Goal: Task Accomplishment & Management: Complete application form

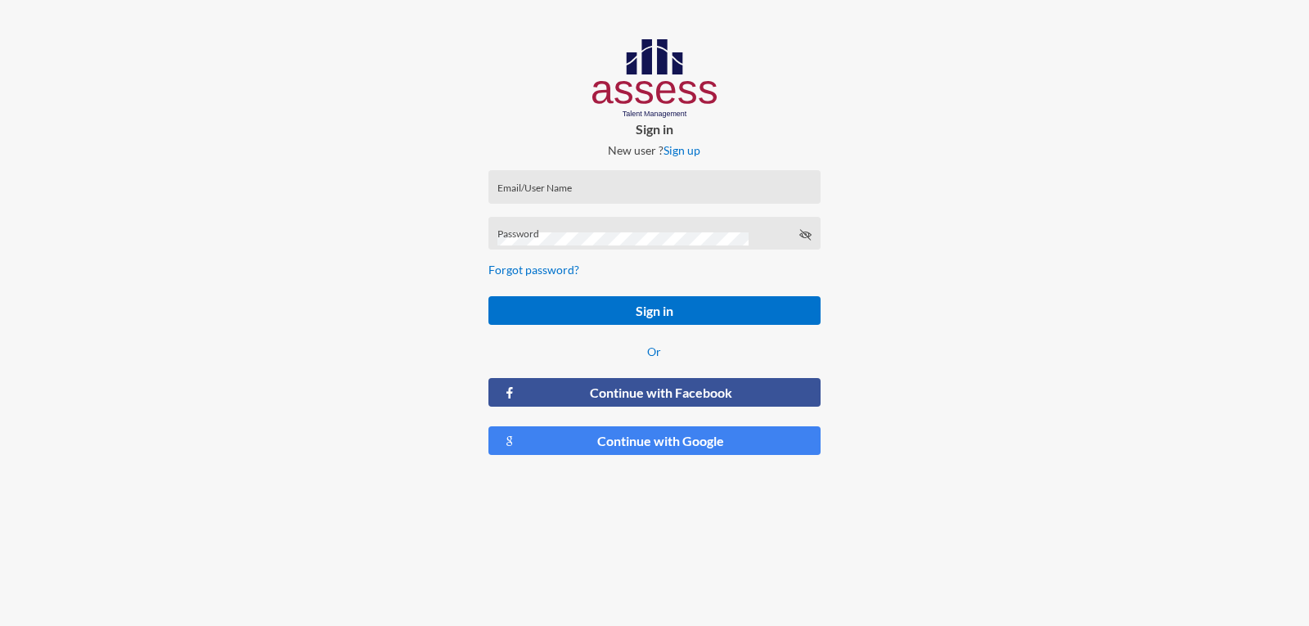
click at [632, 190] on input "Email/User Name" at bounding box center [654, 192] width 314 height 13
type input "a1234"
click at [671, 226] on div "Password" at bounding box center [654, 237] width 314 height 25
click at [488, 296] on button "Sign in" at bounding box center [653, 310] width 331 height 29
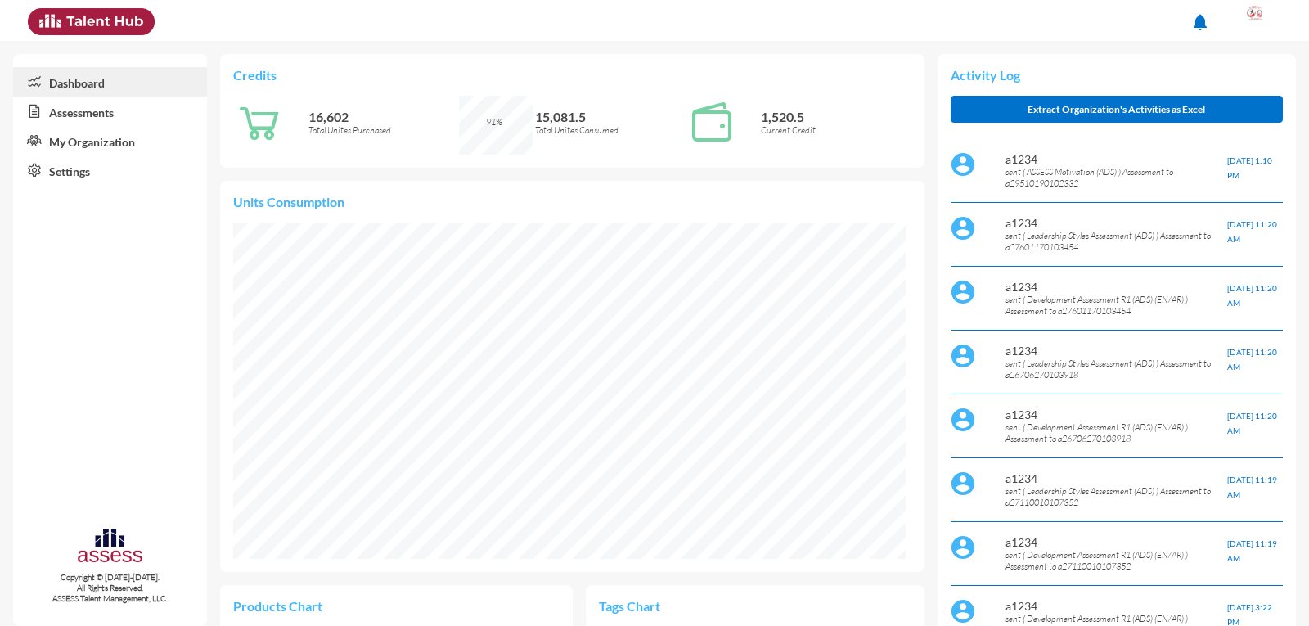
scroll to position [153, 323]
click at [108, 168] on link "Settings" at bounding box center [110, 169] width 194 height 29
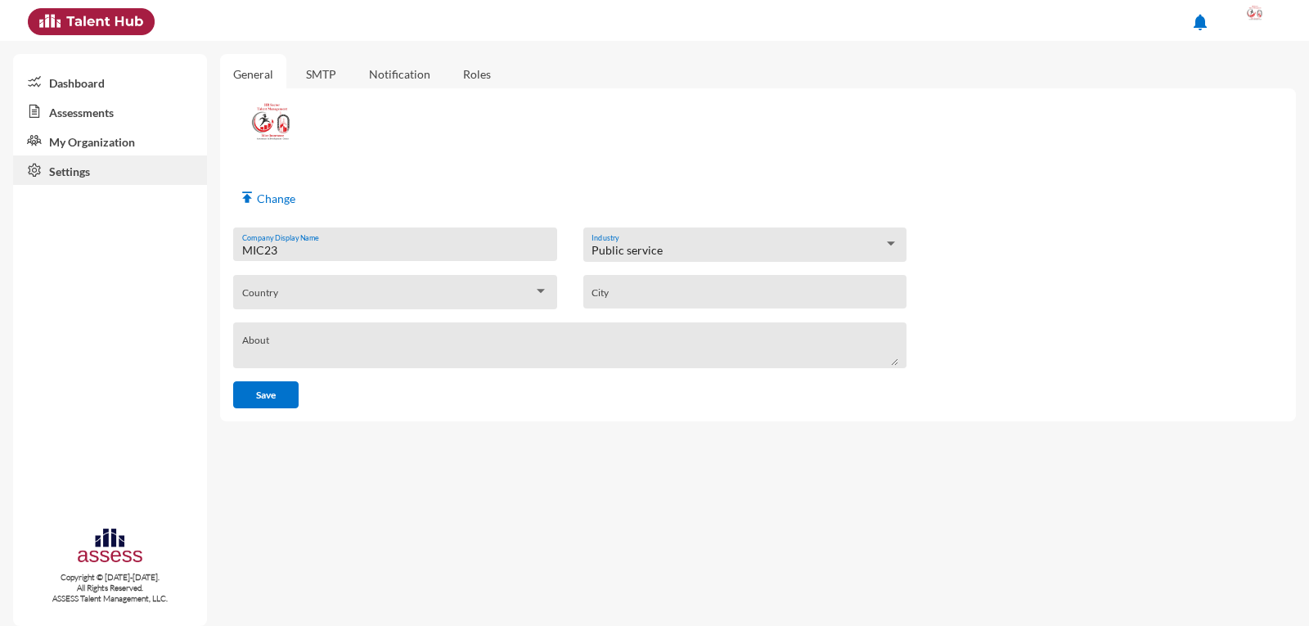
click at [66, 136] on link "My Organization" at bounding box center [110, 140] width 194 height 29
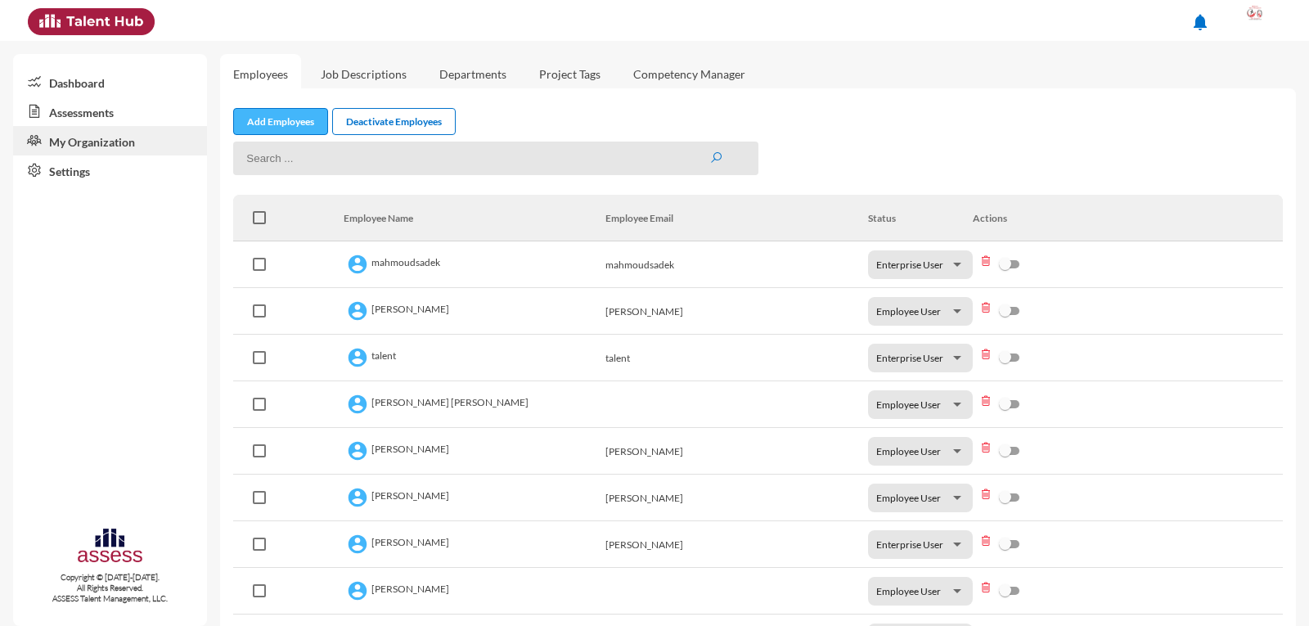
click at [285, 120] on link "Add Employees" at bounding box center [280, 121] width 95 height 27
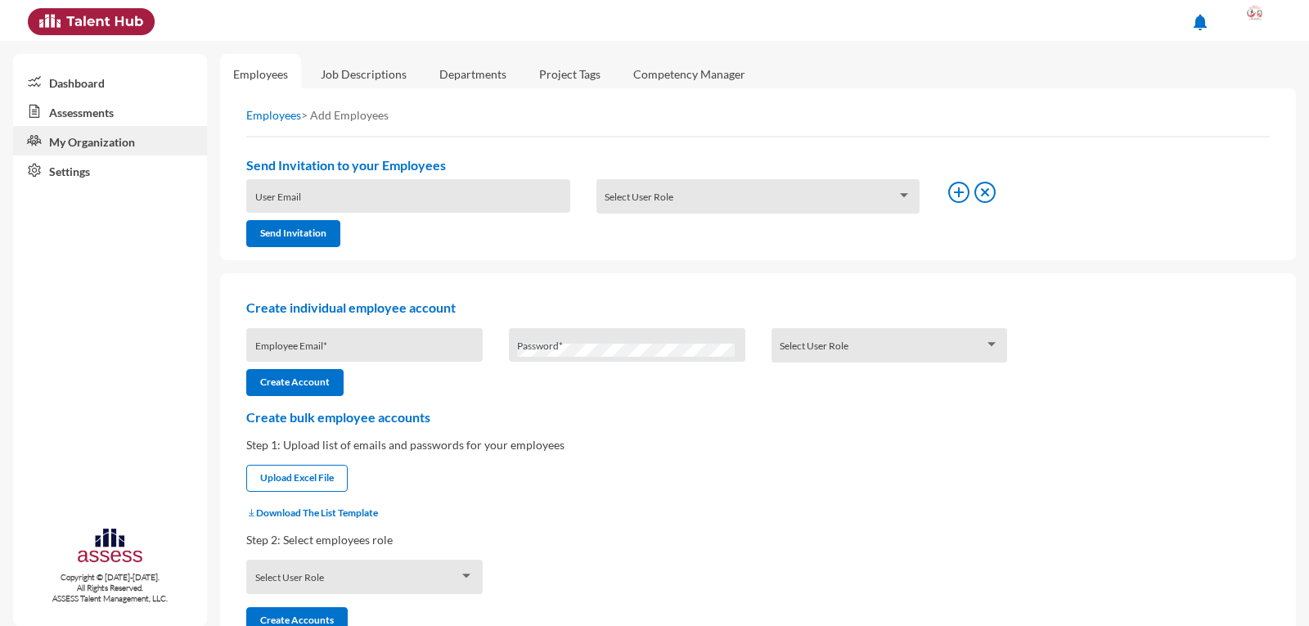
click at [417, 354] on input "Employee Email *" at bounding box center [364, 350] width 219 height 13
type input "a29211020100401"
click at [835, 334] on div "Select User Role" at bounding box center [889, 345] width 236 height 34
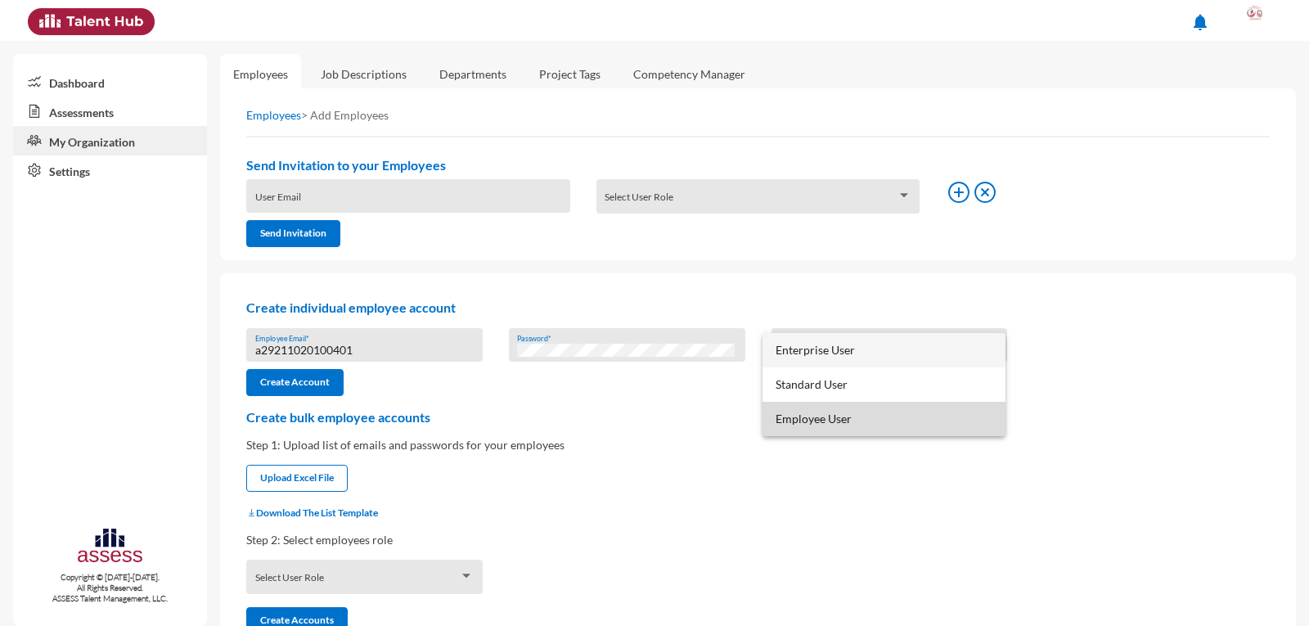
click at [853, 418] on span "Employee User" at bounding box center [883, 419] width 217 height 34
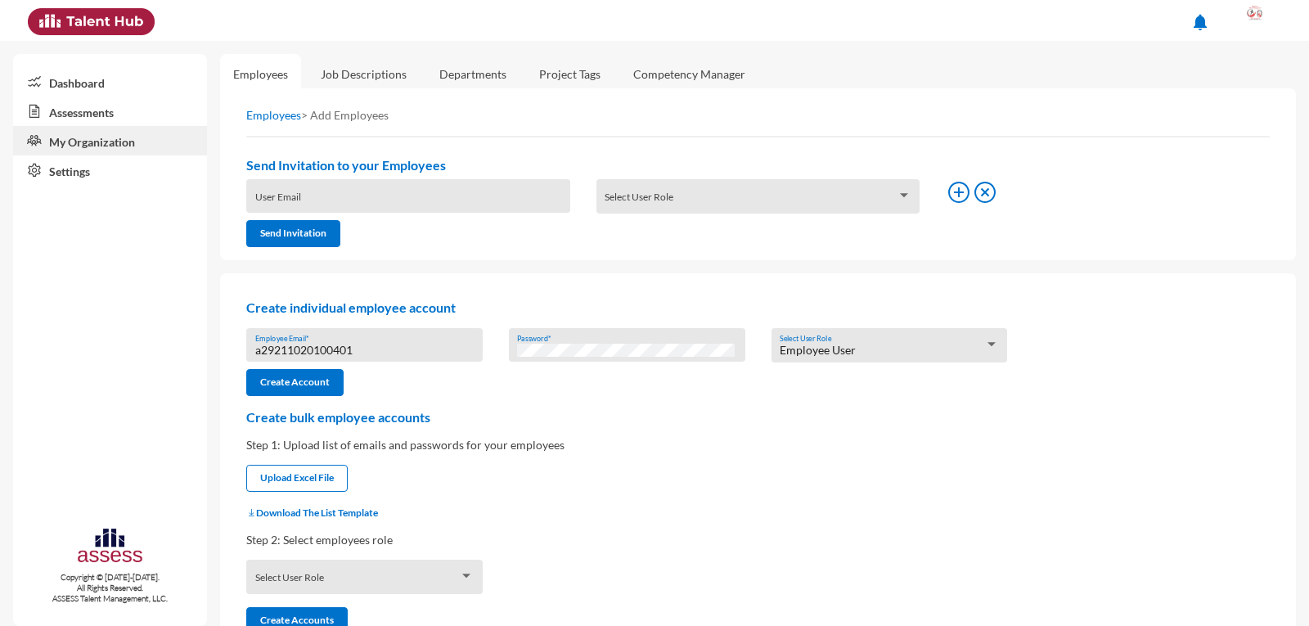
click at [395, 340] on div "a29211020100401 Employee Email *" at bounding box center [364, 348] width 219 height 25
click at [393, 345] on input "a29211020100401" at bounding box center [364, 350] width 219 height 13
click at [313, 357] on input "a29211020100401" at bounding box center [364, 350] width 219 height 13
click at [298, 384] on button "Create Account" at bounding box center [294, 382] width 97 height 27
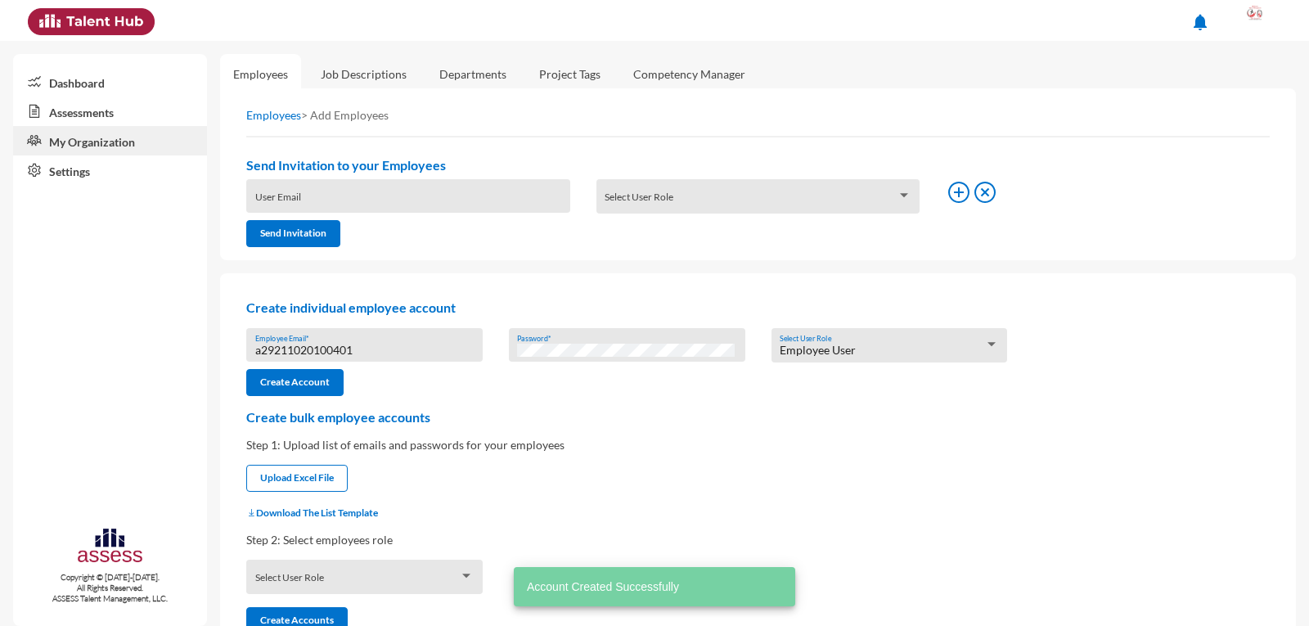
click at [77, 113] on link "Assessments" at bounding box center [110, 111] width 194 height 29
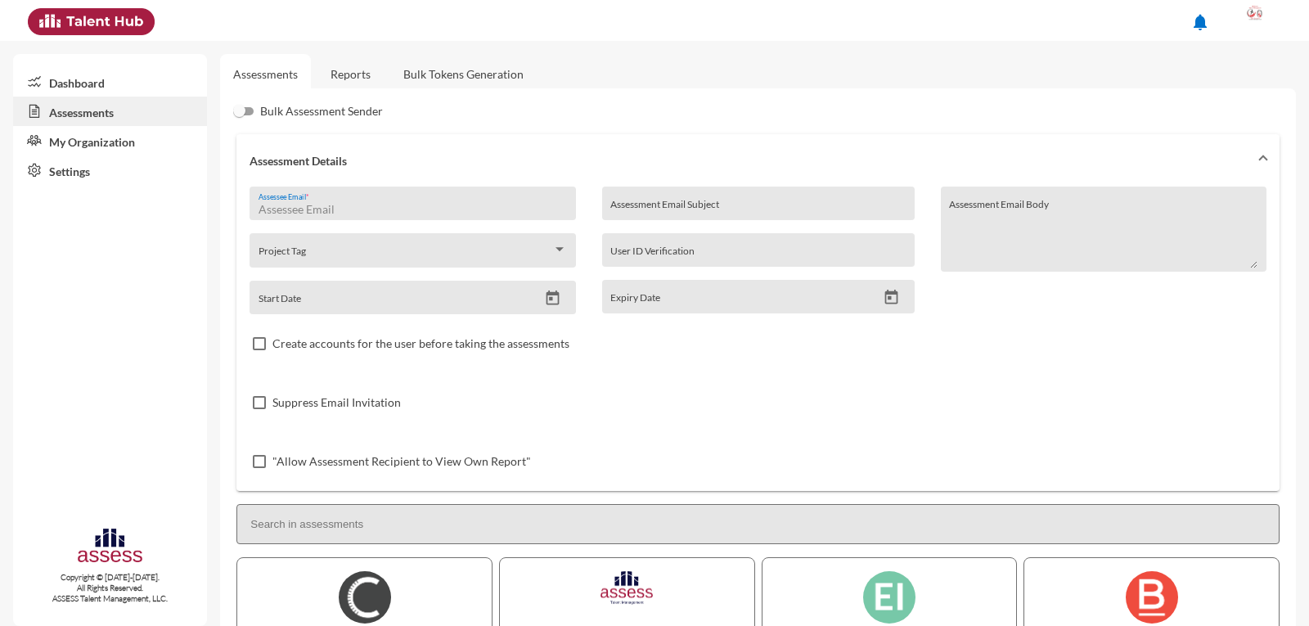
click at [330, 203] on input "Assessee Email *" at bounding box center [412, 209] width 308 height 13
paste input "a29211020100401"
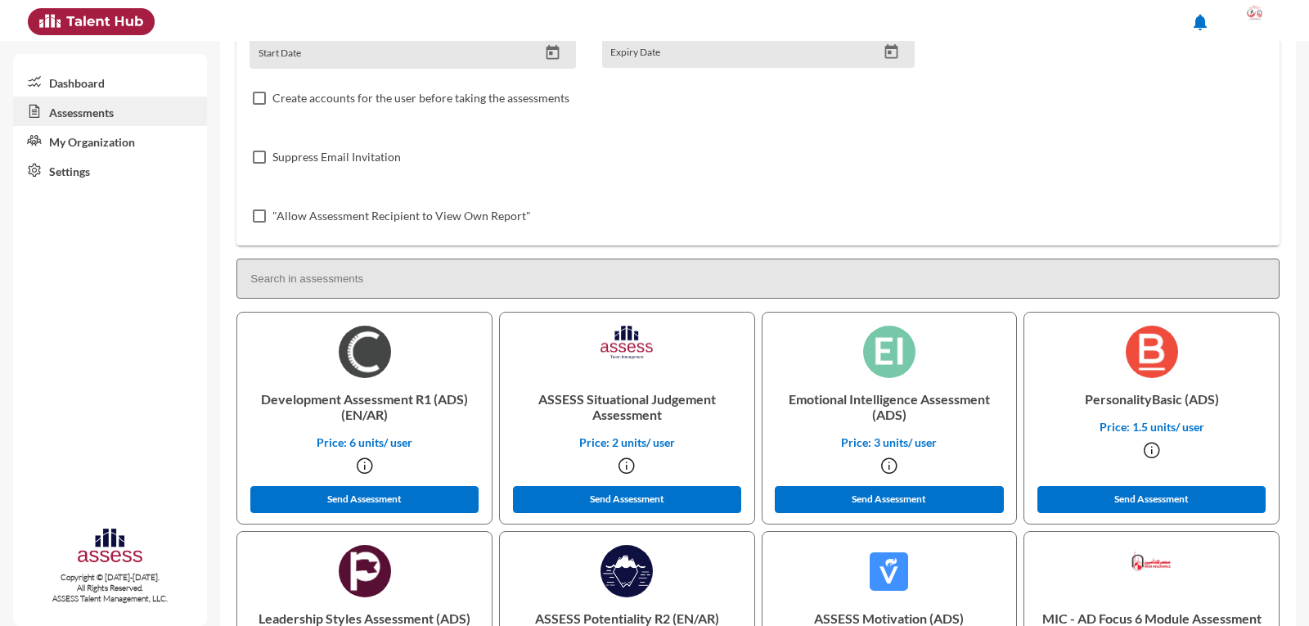
scroll to position [327, 0]
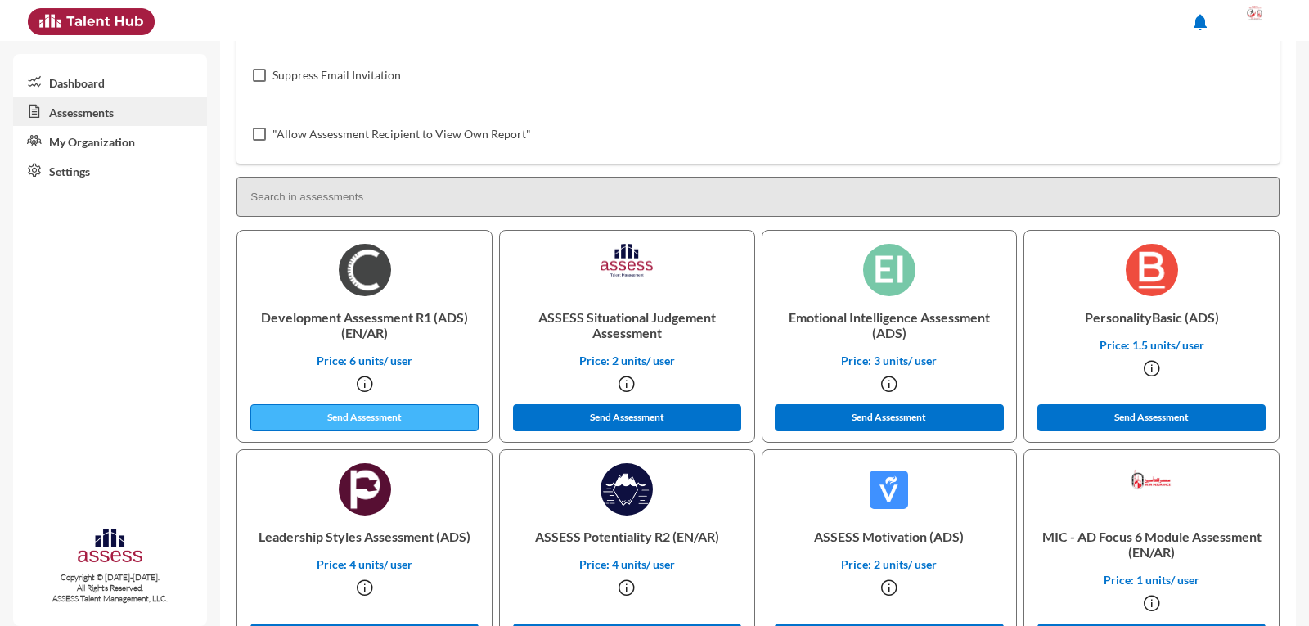
type input "a29211020100401"
click at [394, 417] on button "Send Assessment" at bounding box center [364, 417] width 229 height 27
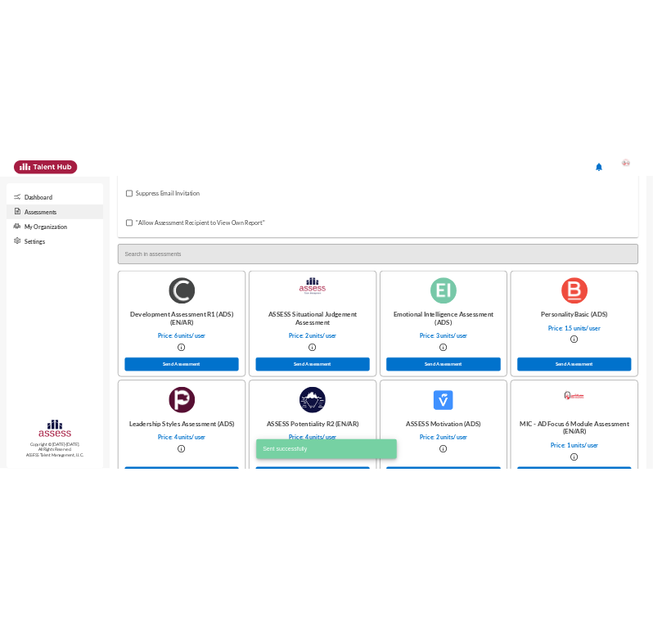
scroll to position [0, 0]
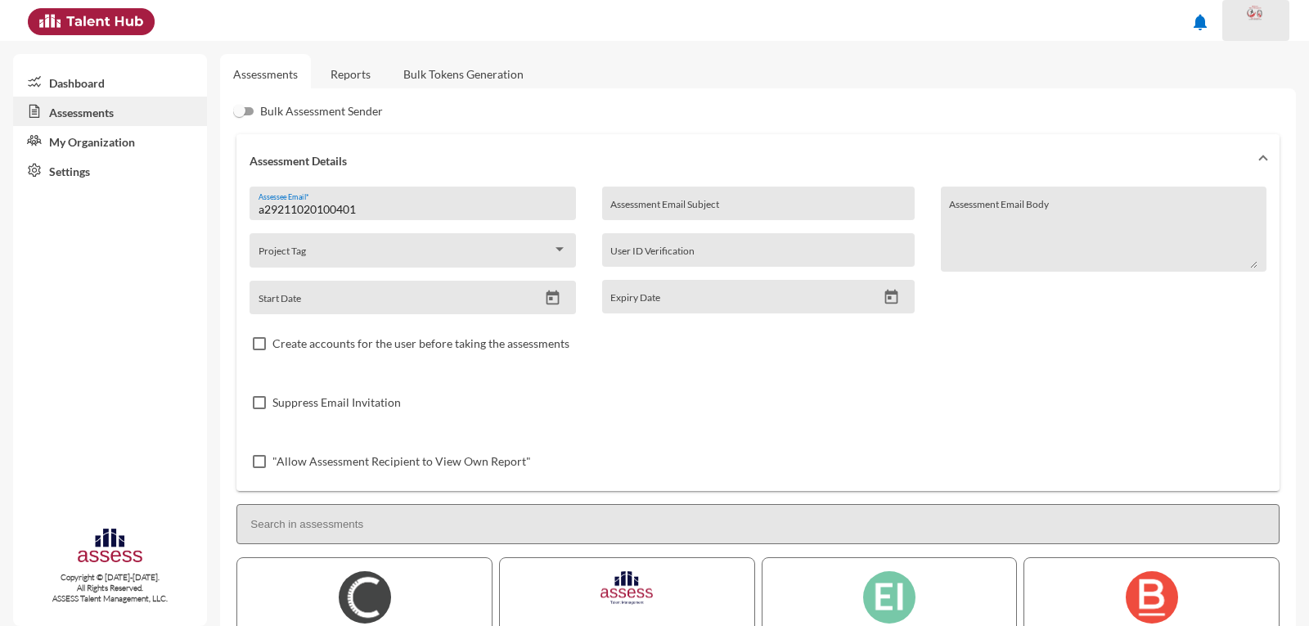
click at [1276, 25] on span at bounding box center [1255, 20] width 41 height 33
click at [995, 30] on div at bounding box center [654, 313] width 1309 height 626
click at [352, 77] on link "Reports" at bounding box center [350, 74] width 66 height 40
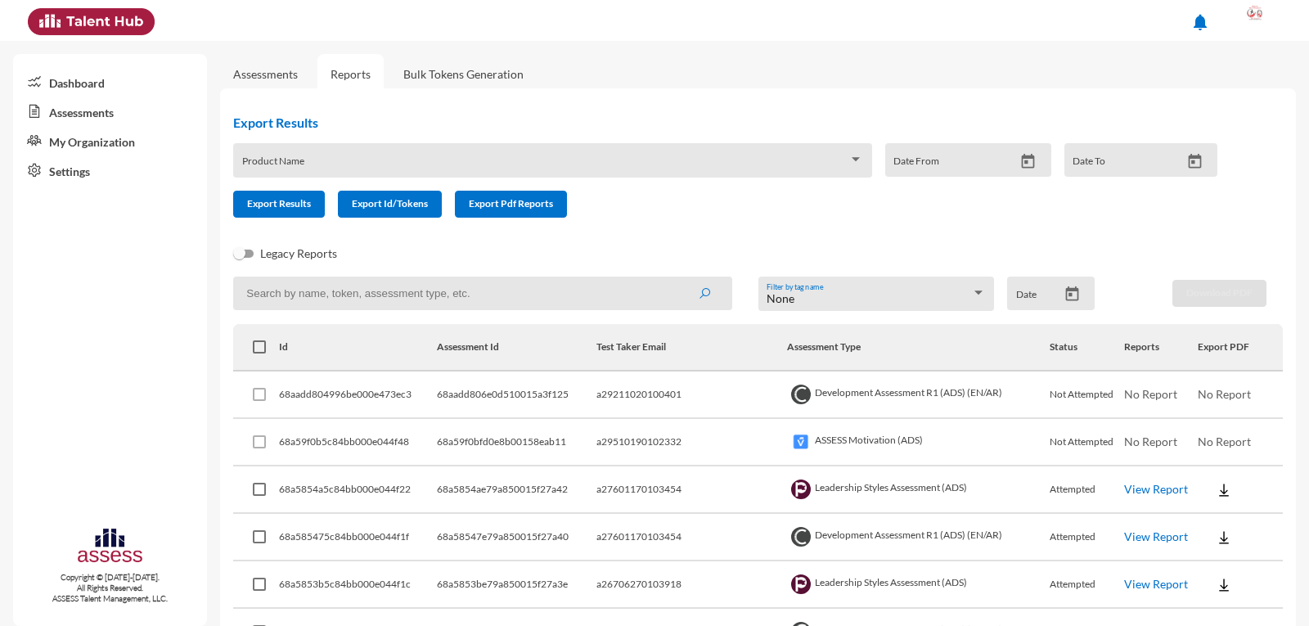
click at [313, 295] on input at bounding box center [482, 293] width 498 height 34
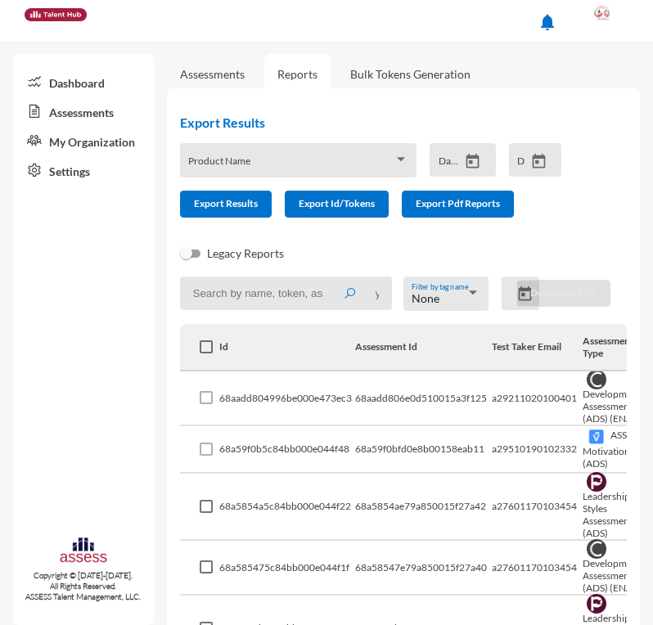
click at [270, 158] on div "Product Name" at bounding box center [298, 164] width 220 height 25
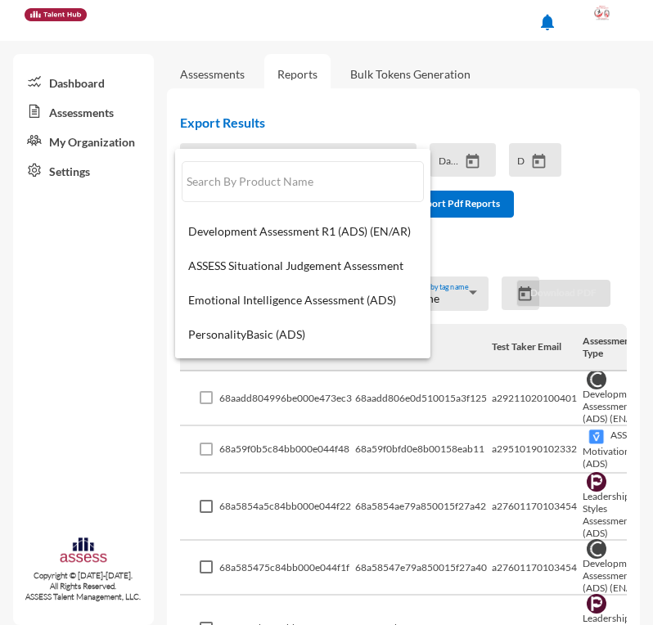
click at [381, 138] on div at bounding box center [326, 312] width 653 height 625
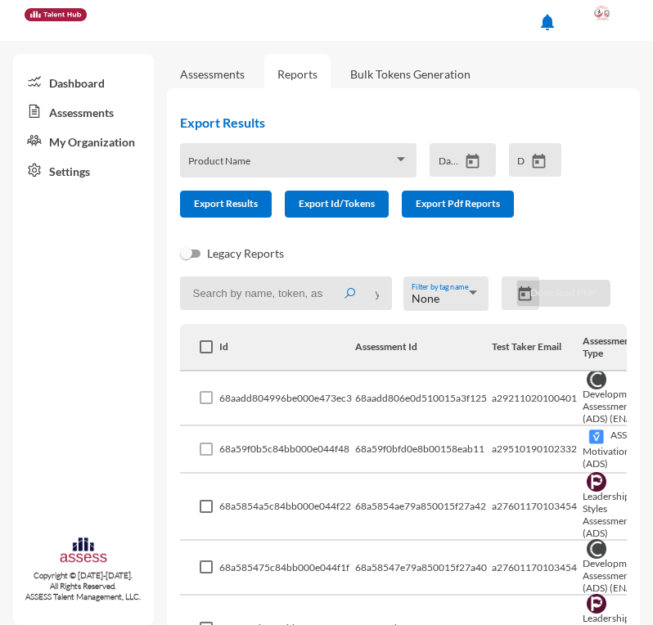
click at [272, 294] on input at bounding box center [286, 293] width 213 height 34
click at [323, 278] on button "submit" at bounding box center [349, 292] width 52 height 29
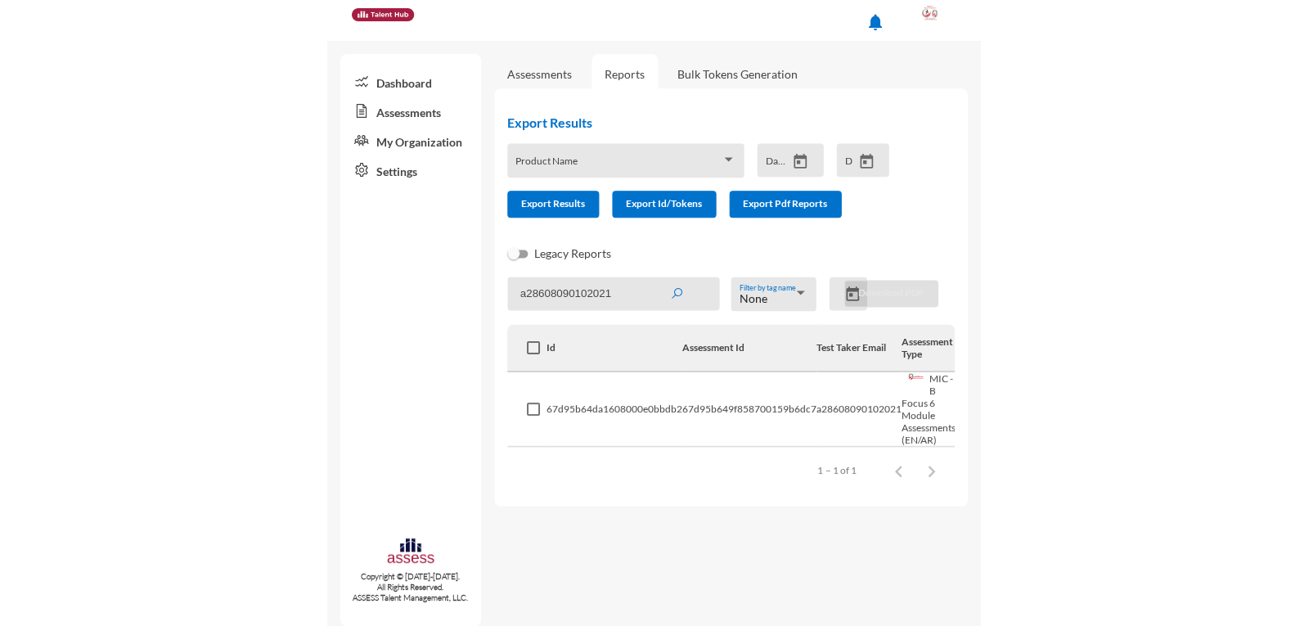
scroll to position [0, 162]
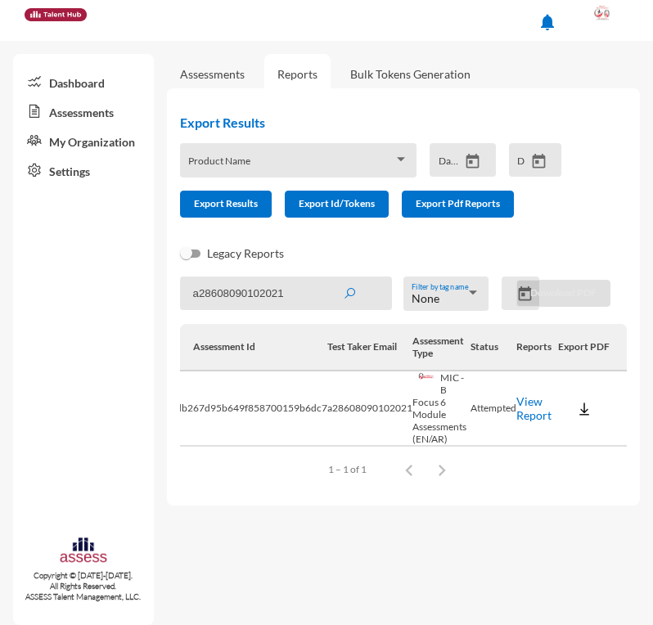
click at [535, 400] on link "View Report" at bounding box center [533, 408] width 35 height 28
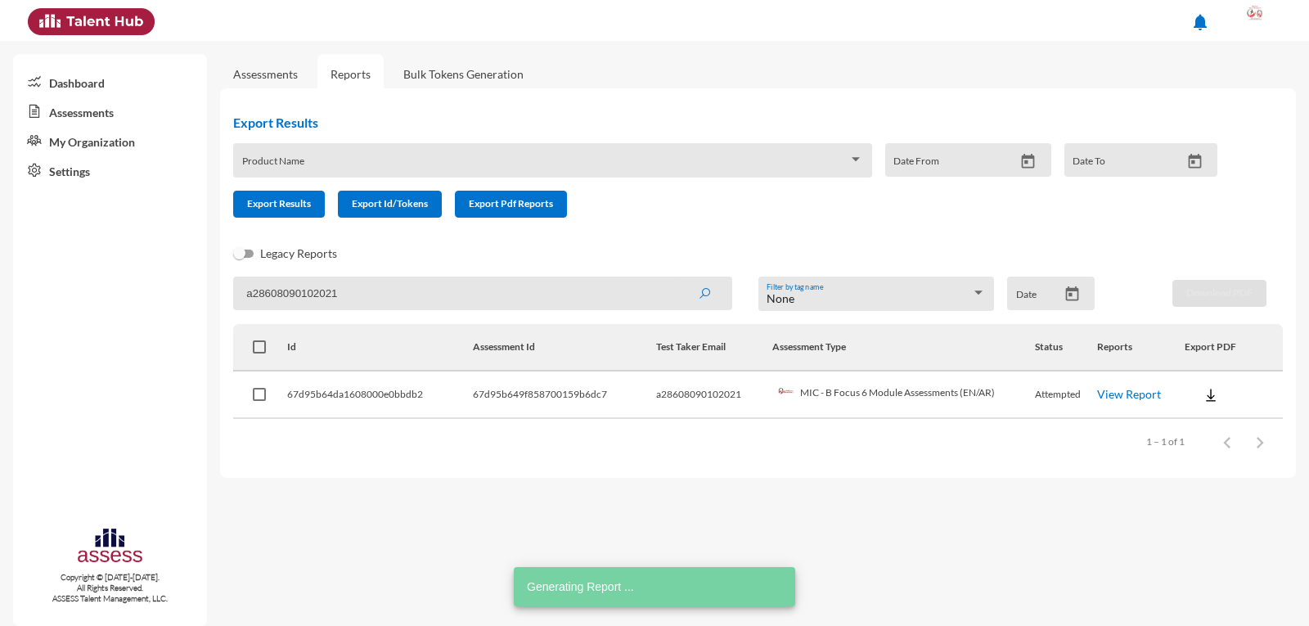
scroll to position [0, 0]
click at [321, 286] on input "a28608090102021" at bounding box center [482, 293] width 498 height 34
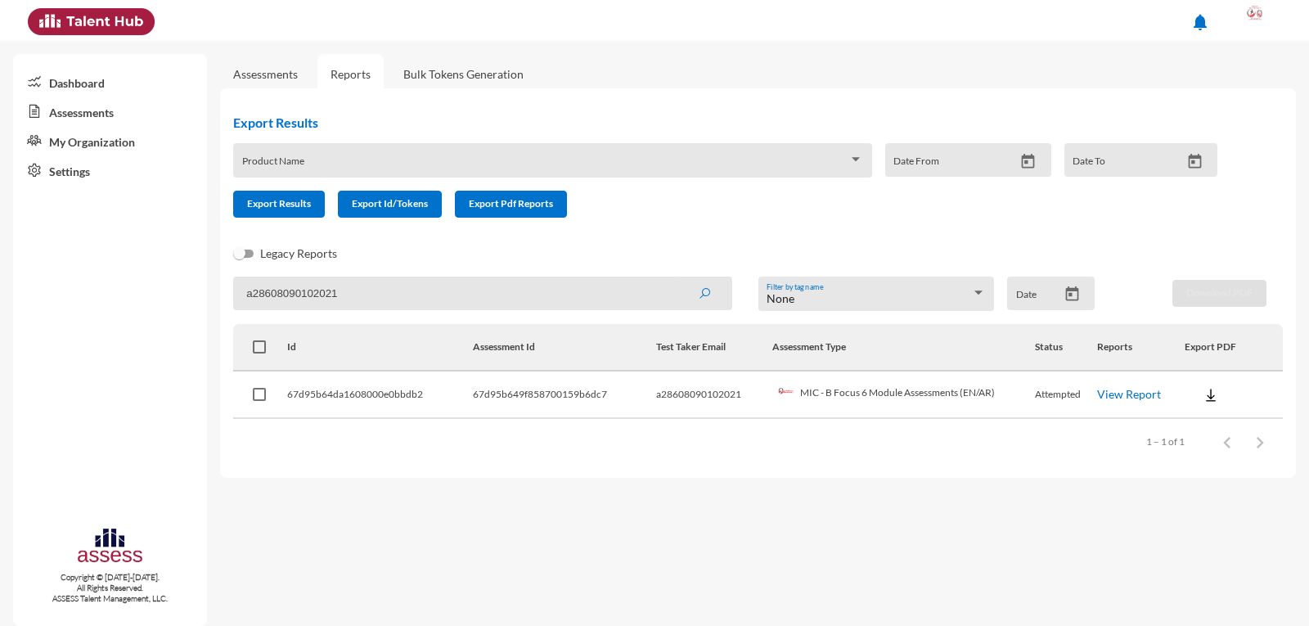
paste input "Tina_yousef86@hotmail.com"
click at [678, 278] on button "submit" at bounding box center [704, 292] width 52 height 29
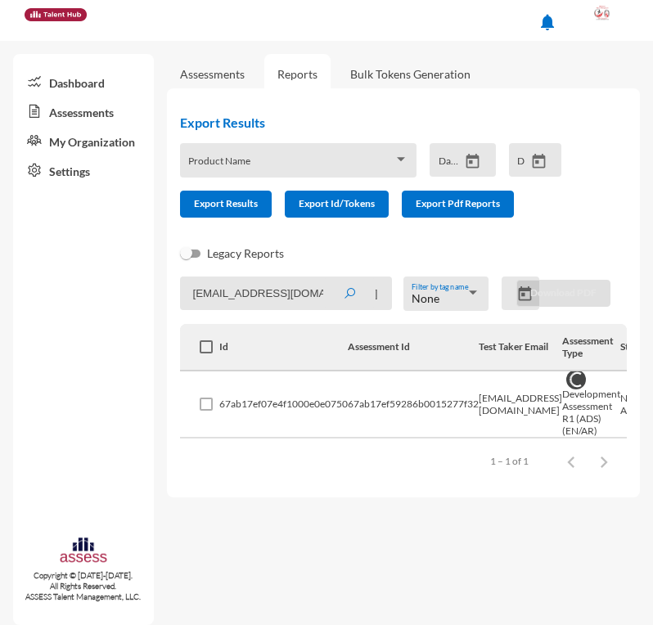
click at [236, 291] on input "Tina_yousef86@hotmail.com" at bounding box center [286, 293] width 213 height 34
type input "2"
click at [323, 278] on button "submit" at bounding box center [349, 292] width 52 height 29
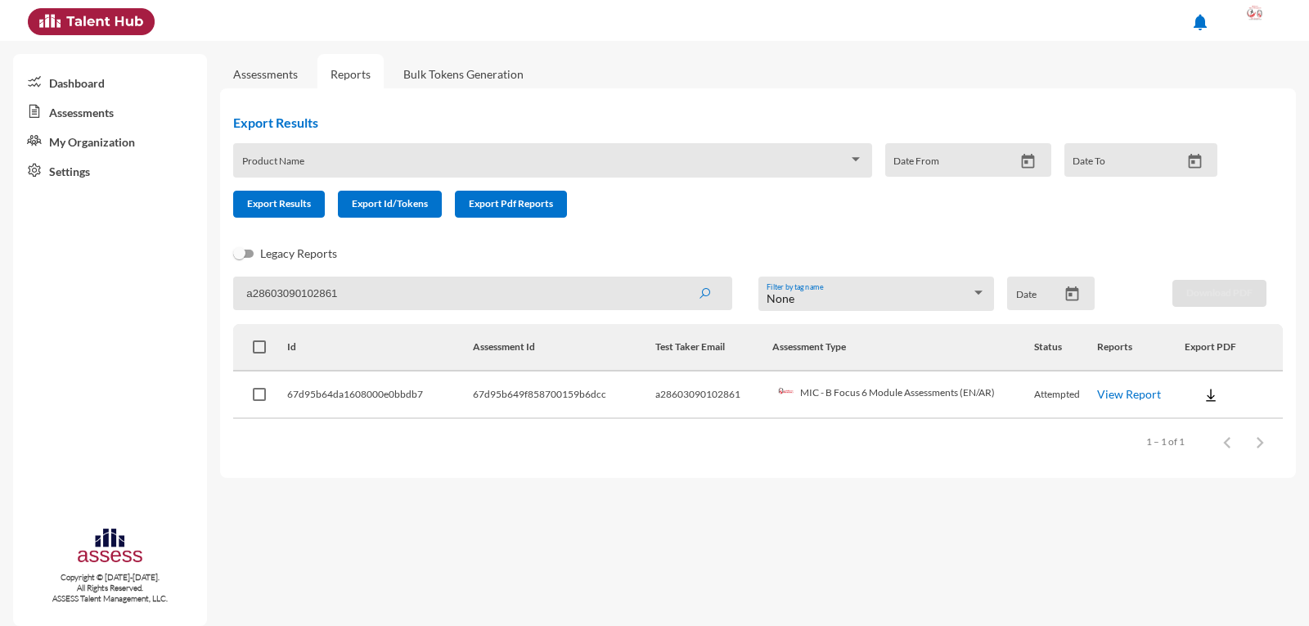
click at [1131, 394] on link "View Report" at bounding box center [1129, 394] width 64 height 14
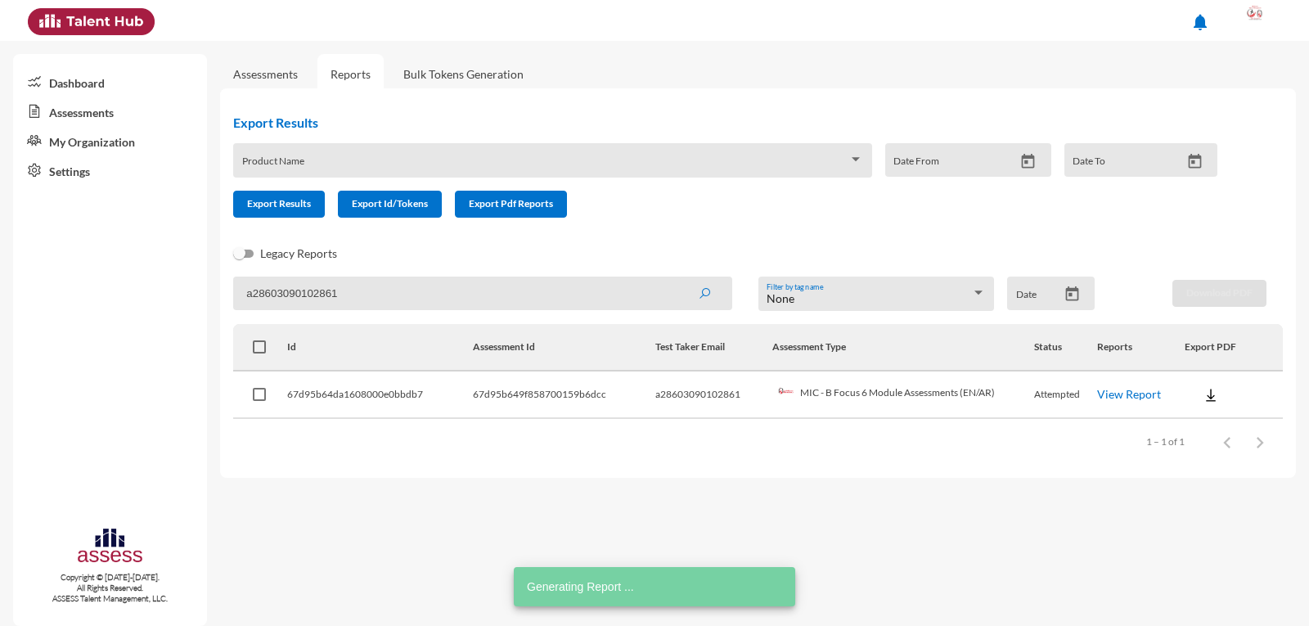
click at [310, 312] on app-recent-report "a28603090102861 None Filter by tag name Date Download PDF Id Assessment Id Test…" at bounding box center [757, 370] width 1049 height 188
click at [301, 297] on input "a28603090102861" at bounding box center [482, 293] width 498 height 34
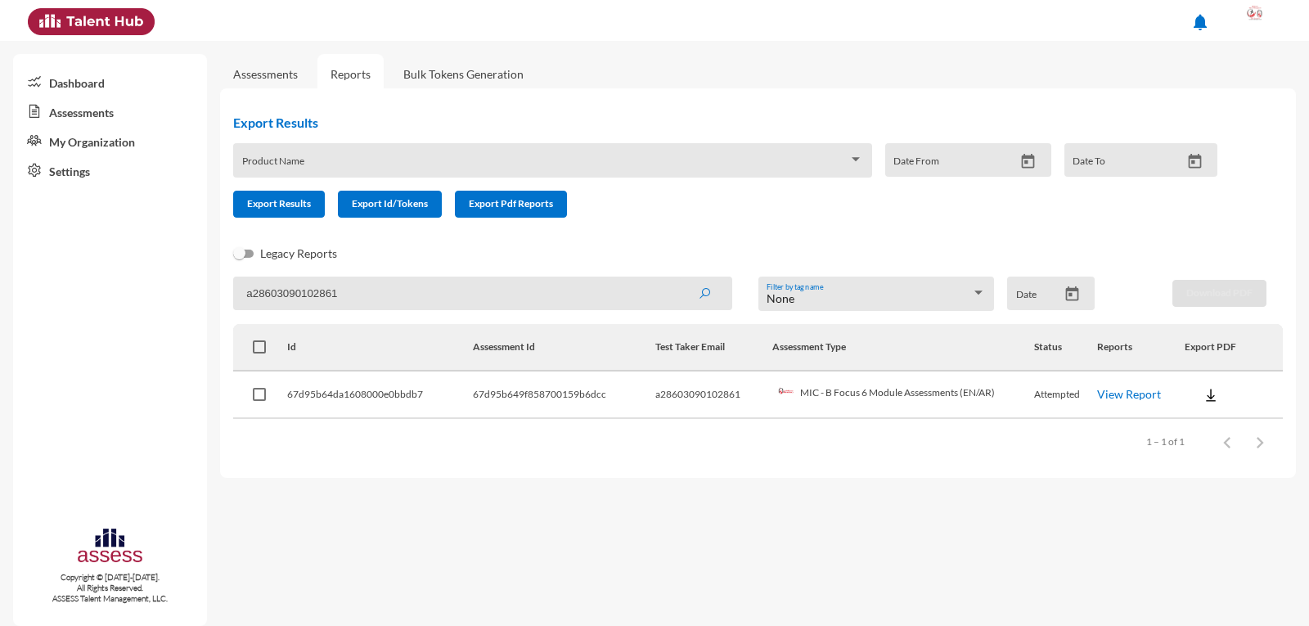
paste input "saratorky86@yahoo.com"
click at [379, 298] on input "saratorky86@yahoo.com" at bounding box center [482, 293] width 498 height 34
click at [253, 291] on input "saratorky86@yahoo.com" at bounding box center [482, 293] width 498 height 34
click at [246, 293] on input "saratorky86@yahoo.com" at bounding box center [482, 293] width 498 height 34
click at [248, 293] on input "saratorky86@yahoo.com" at bounding box center [482, 293] width 498 height 34
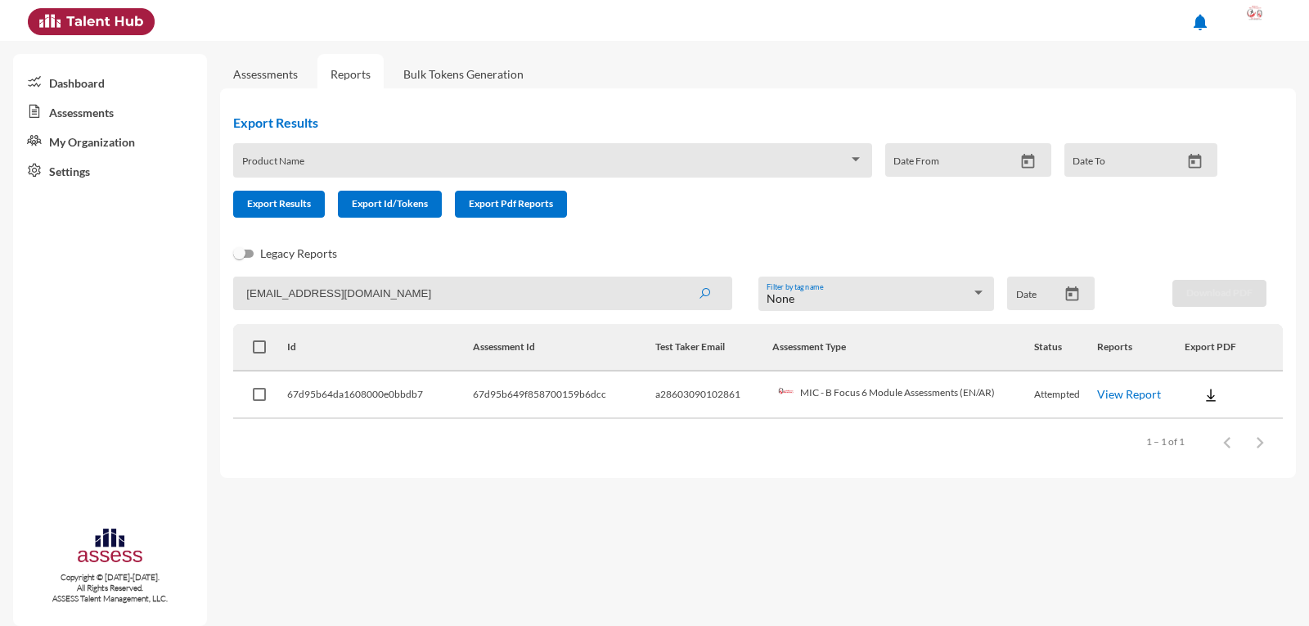
type input "saratorky86@yahoo.com"
click at [715, 285] on button "submit" at bounding box center [704, 292] width 52 height 29
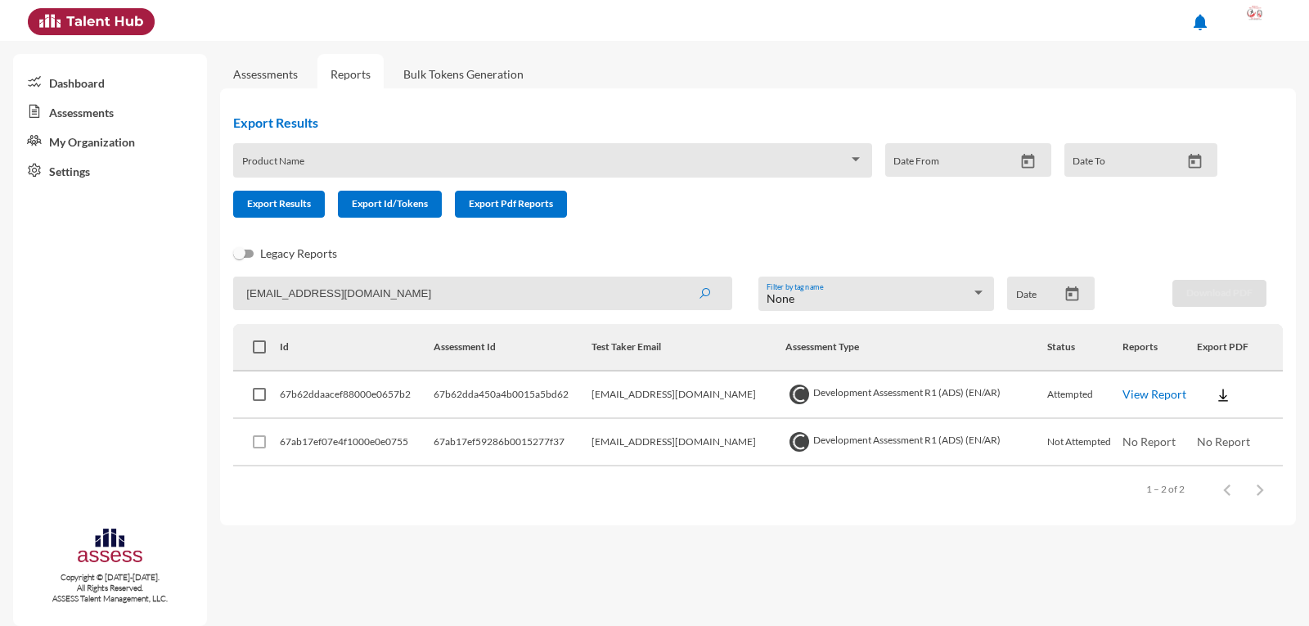
click at [1143, 397] on link "View Report" at bounding box center [1154, 394] width 64 height 14
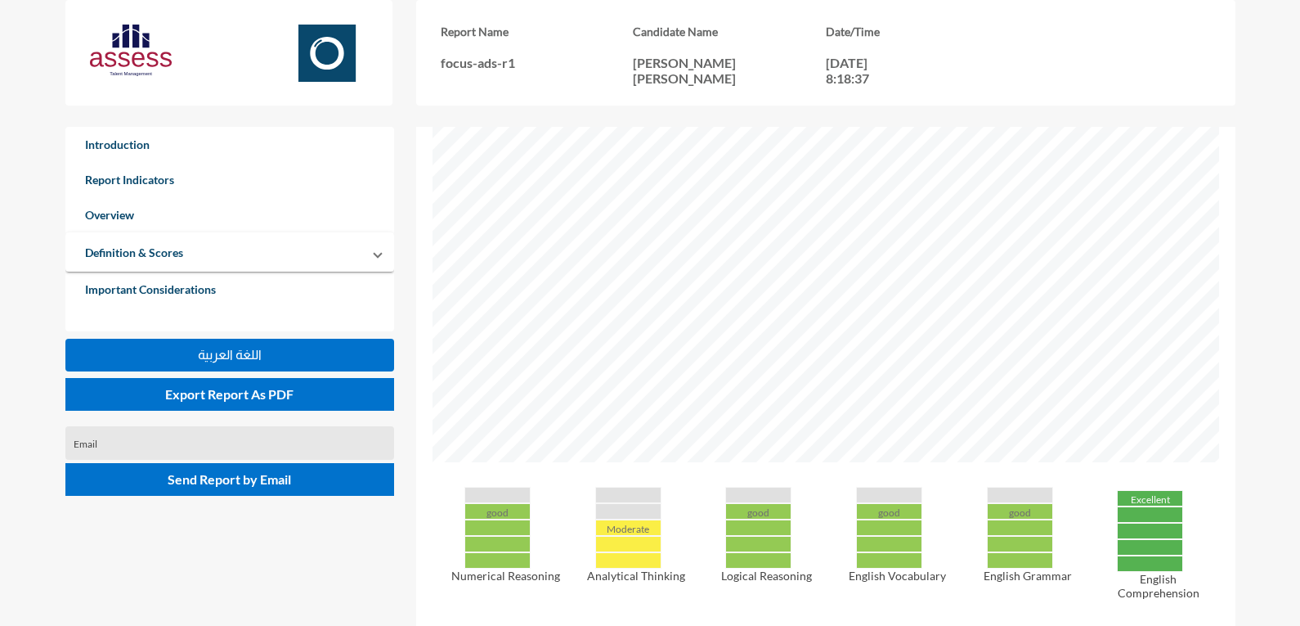
scroll to position [818, 0]
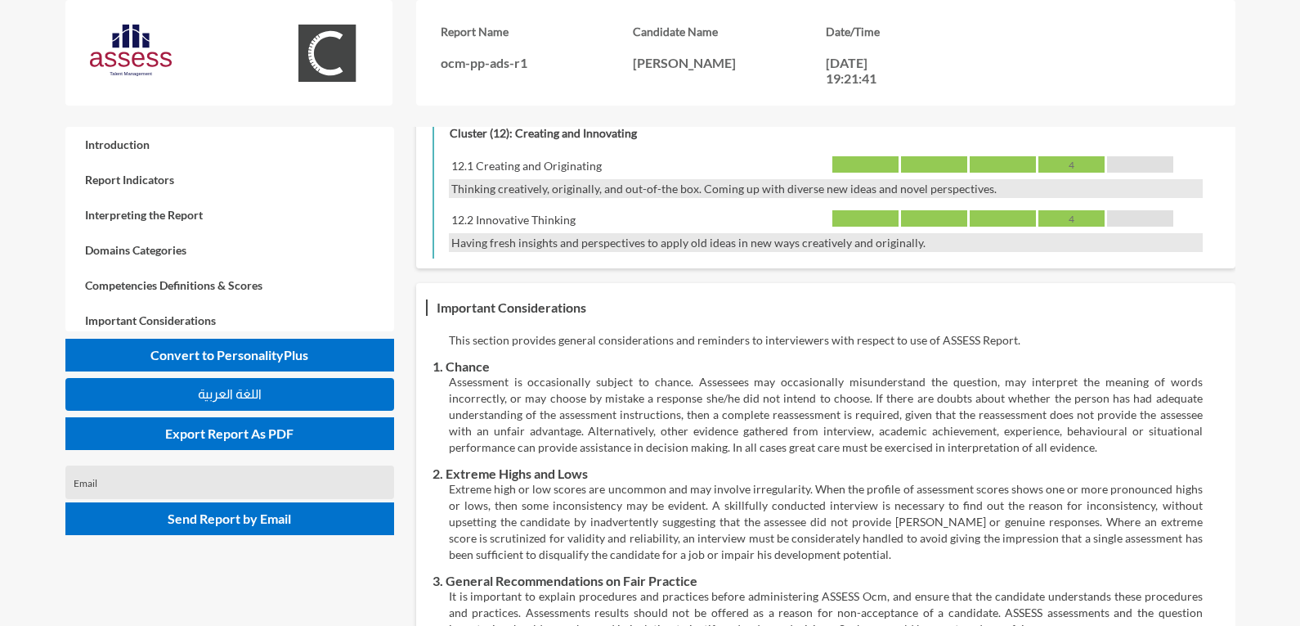
scroll to position [3454, 0]
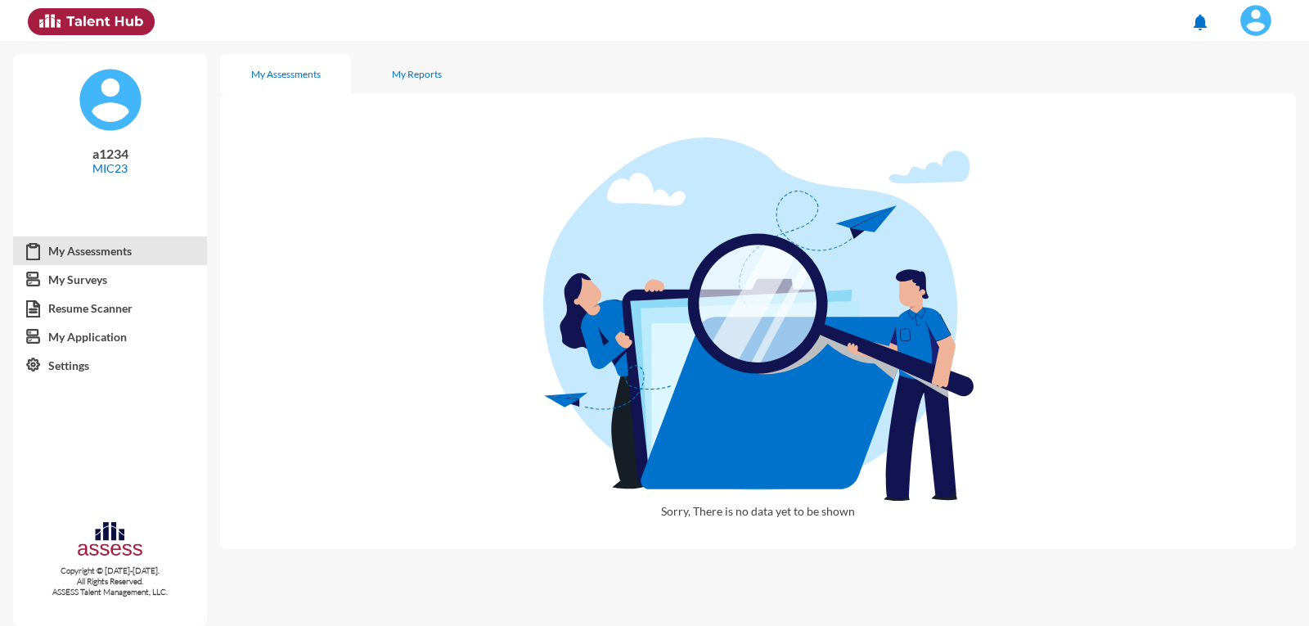
click at [1210, 12] on mat-icon "notifications" at bounding box center [1200, 22] width 20 height 20
click at [1237, 109] on div at bounding box center [654, 313] width 1309 height 626
click at [1273, 2] on button at bounding box center [1255, 20] width 67 height 41
click at [1246, 159] on link "Logout" at bounding box center [1238, 150] width 86 height 31
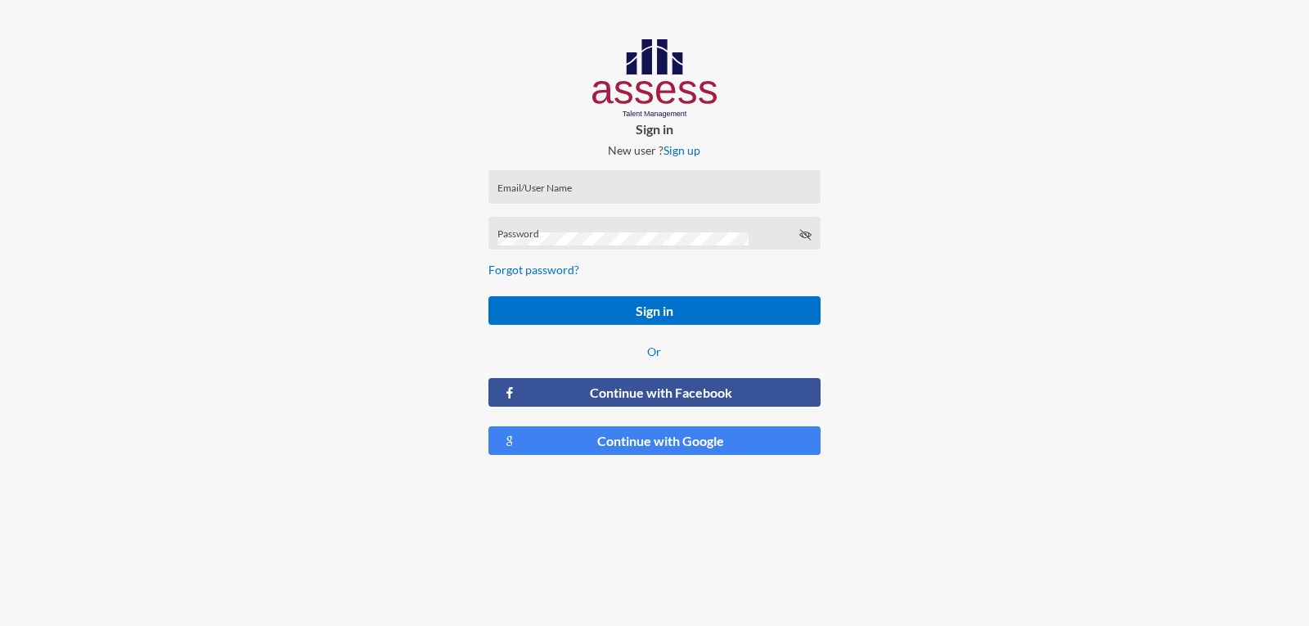
click at [670, 123] on p "Sign in" at bounding box center [653, 129] width 357 height 16
click at [664, 184] on div "Email/User Name" at bounding box center [654, 190] width 314 height 25
type input "a1234"
click at [648, 231] on div "Password" at bounding box center [654, 237] width 314 height 25
click at [488, 296] on button "Sign in" at bounding box center [653, 310] width 331 height 29
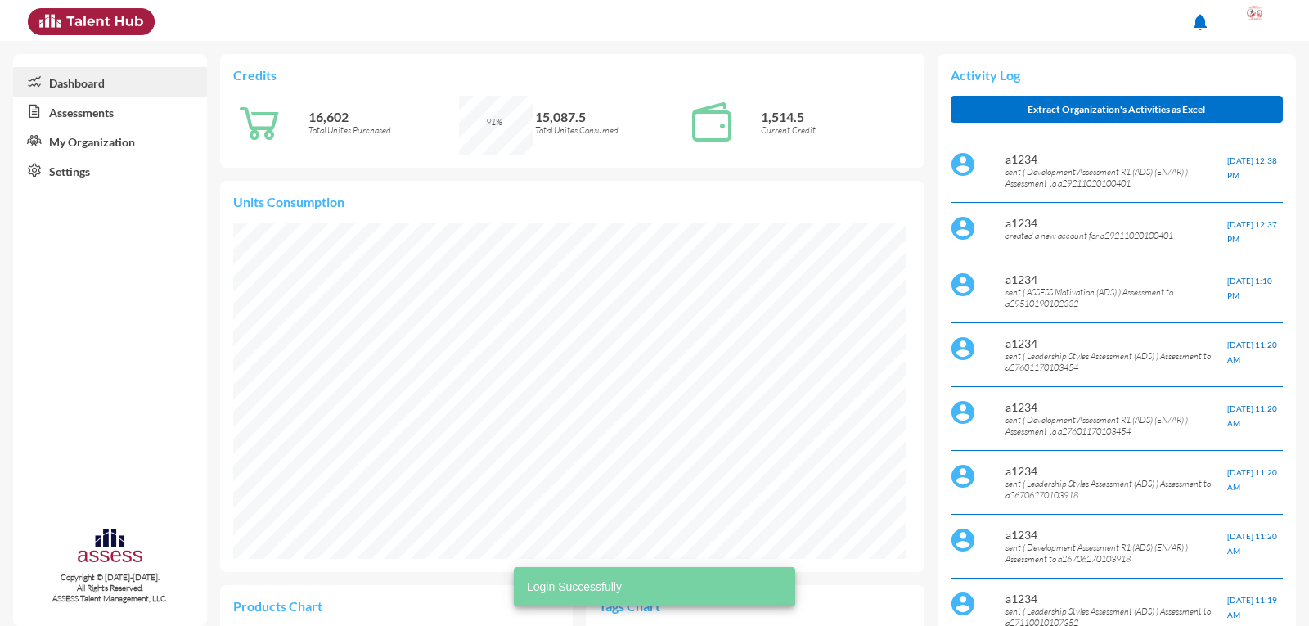
scroll to position [336, 672]
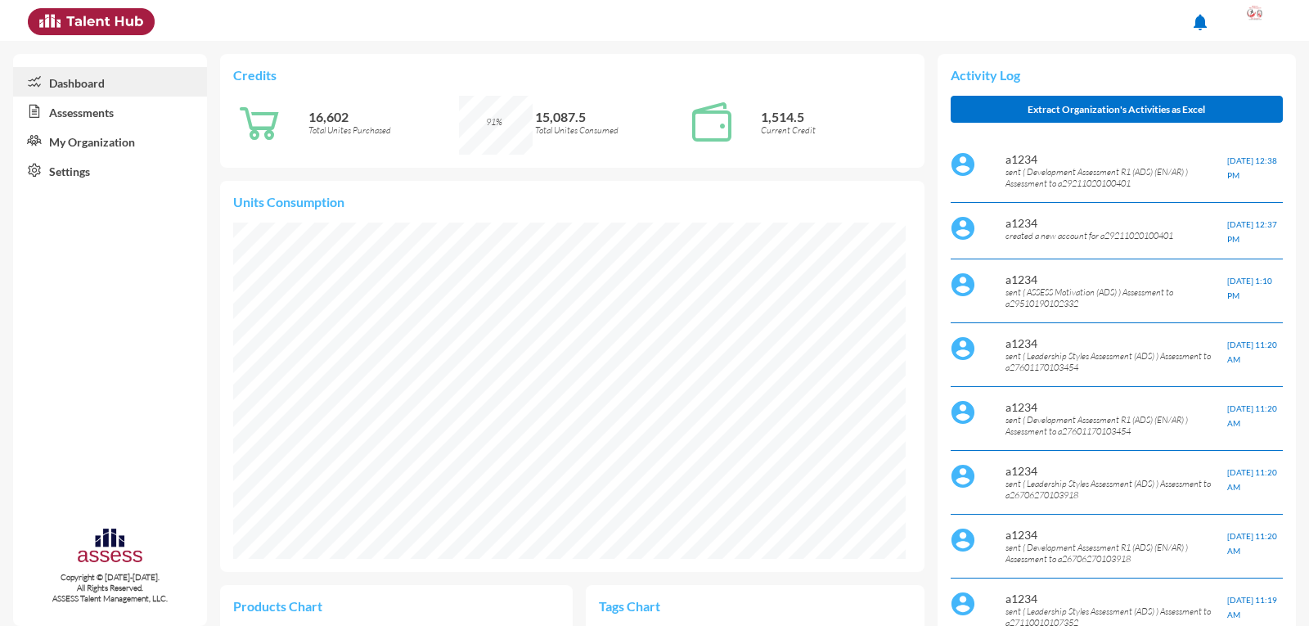
click at [30, 109] on icon at bounding box center [31, 111] width 36 height 16
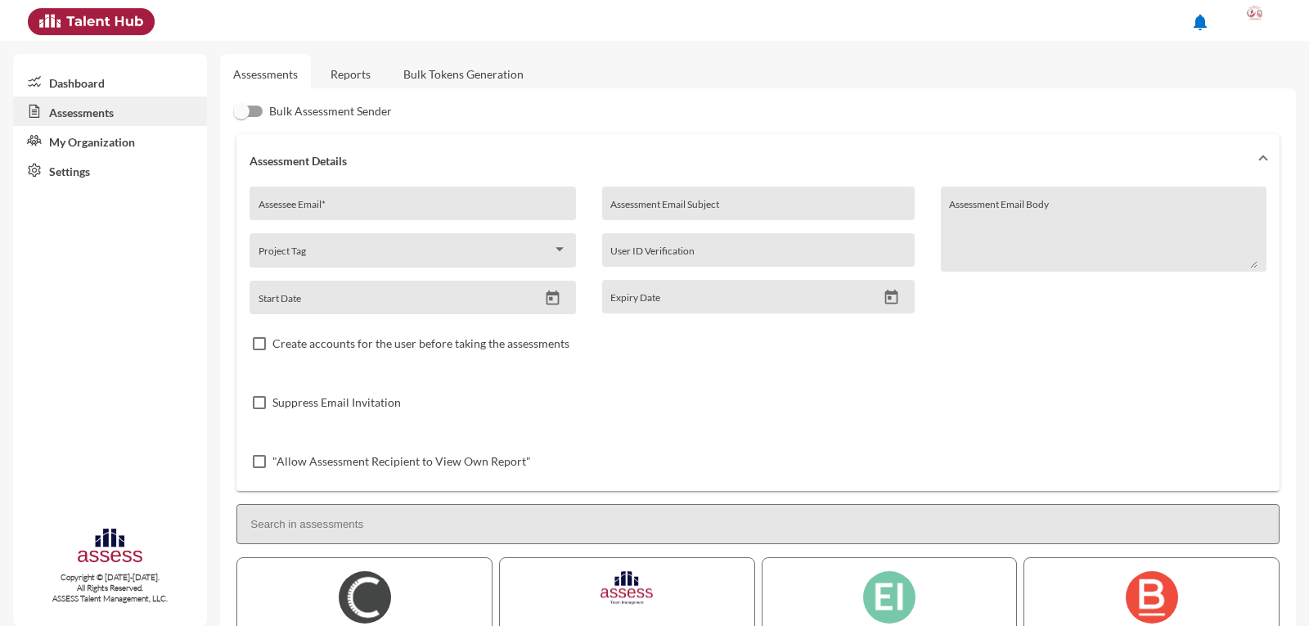
click at [364, 63] on link "Reports" at bounding box center [350, 74] width 66 height 40
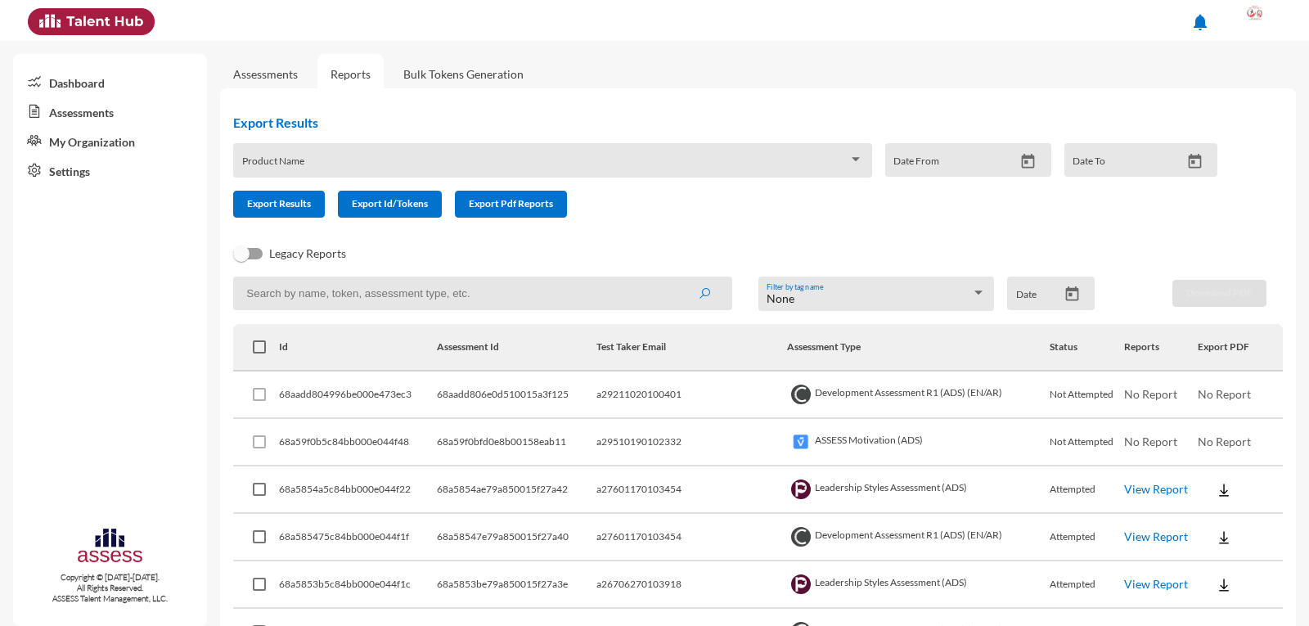
click at [324, 303] on input at bounding box center [482, 293] width 498 height 34
paste input "[PERSON_NAME][EMAIL_ADDRESS][DOMAIN_NAME]"
type input "[PERSON_NAME][EMAIL_ADDRESS][DOMAIN_NAME]"
click at [678, 278] on button "submit" at bounding box center [704, 292] width 52 height 29
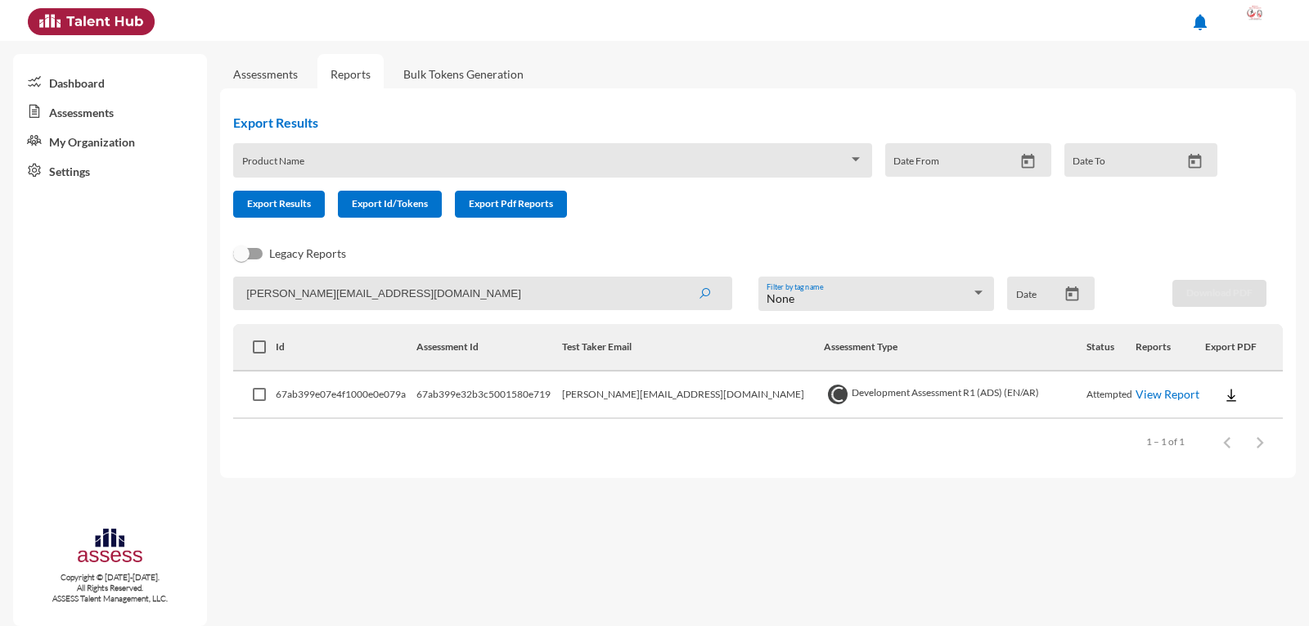
click at [1137, 396] on link "View Report" at bounding box center [1167, 394] width 64 height 14
click at [115, 146] on link "My Organization" at bounding box center [110, 140] width 194 height 29
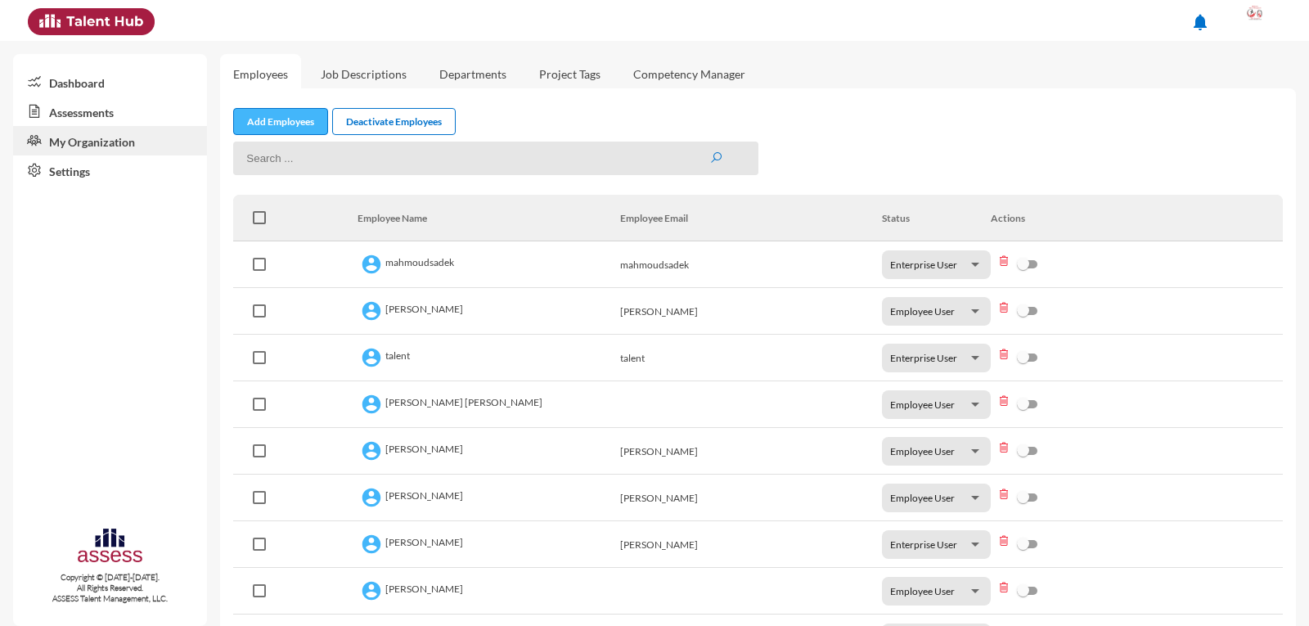
click at [262, 127] on link "Add Employees" at bounding box center [280, 121] width 95 height 27
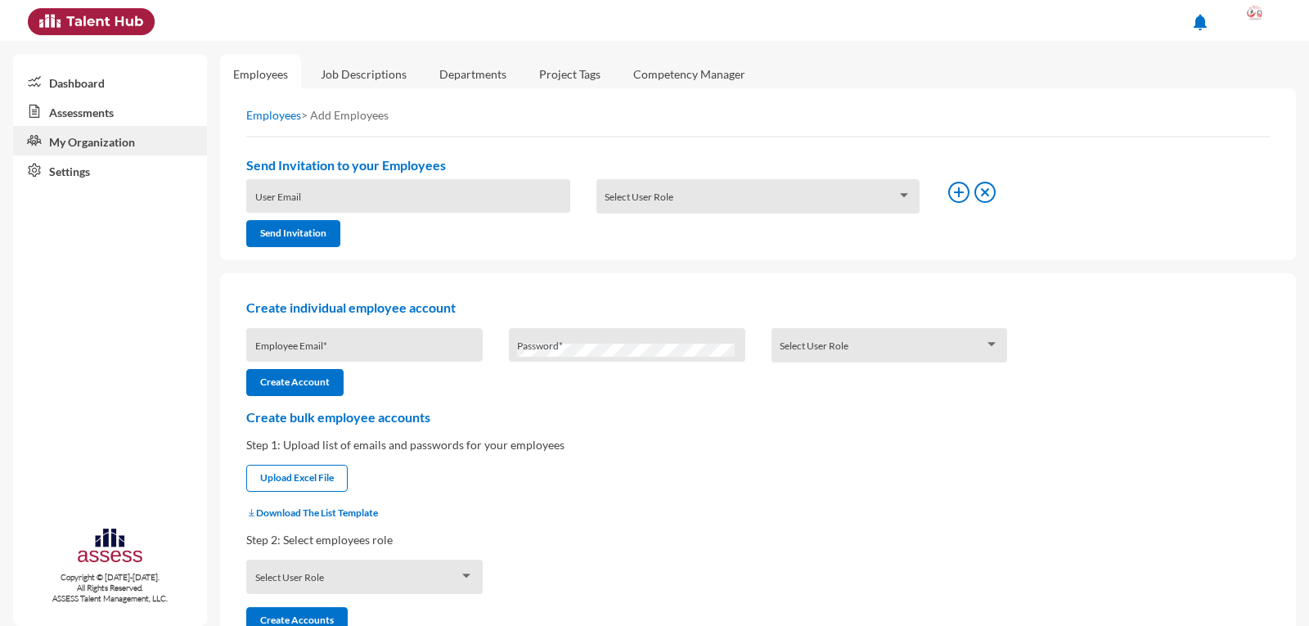
click at [370, 348] on input "Employee Email *" at bounding box center [364, 350] width 219 height 13
type input "a29008080103921"
click at [583, 334] on div "Password *" at bounding box center [627, 345] width 236 height 34
click at [964, 334] on div "Select User Role" at bounding box center [889, 345] width 236 height 34
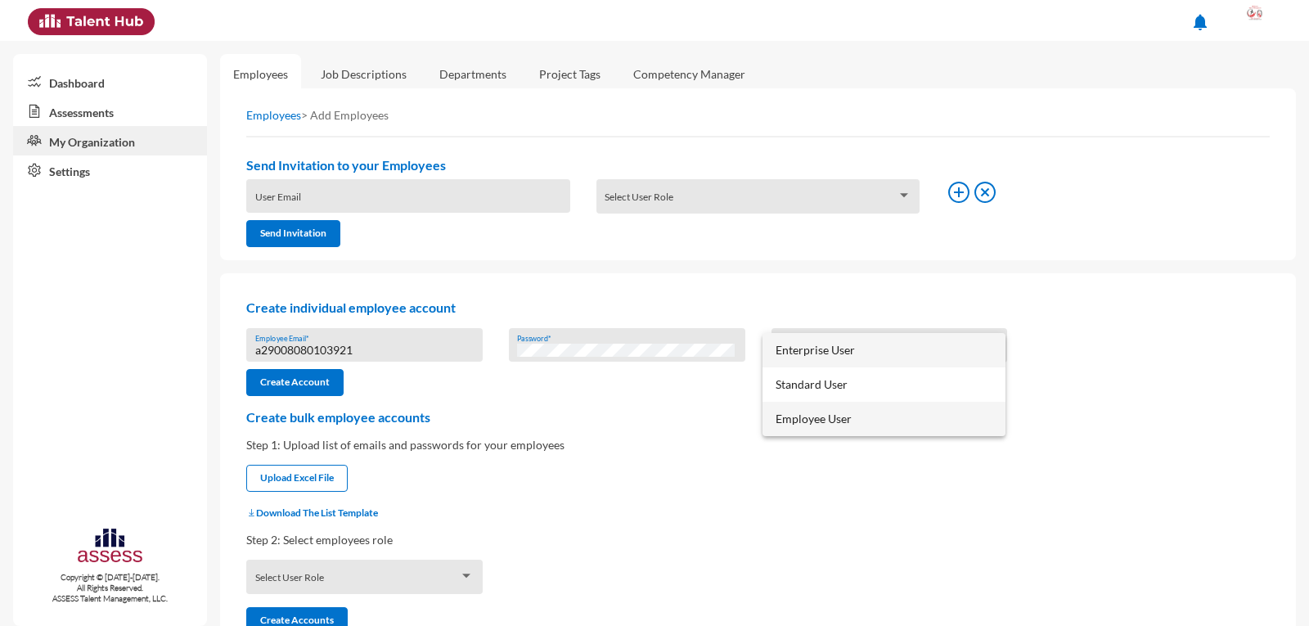
click at [864, 429] on span "Employee User" at bounding box center [883, 419] width 217 height 34
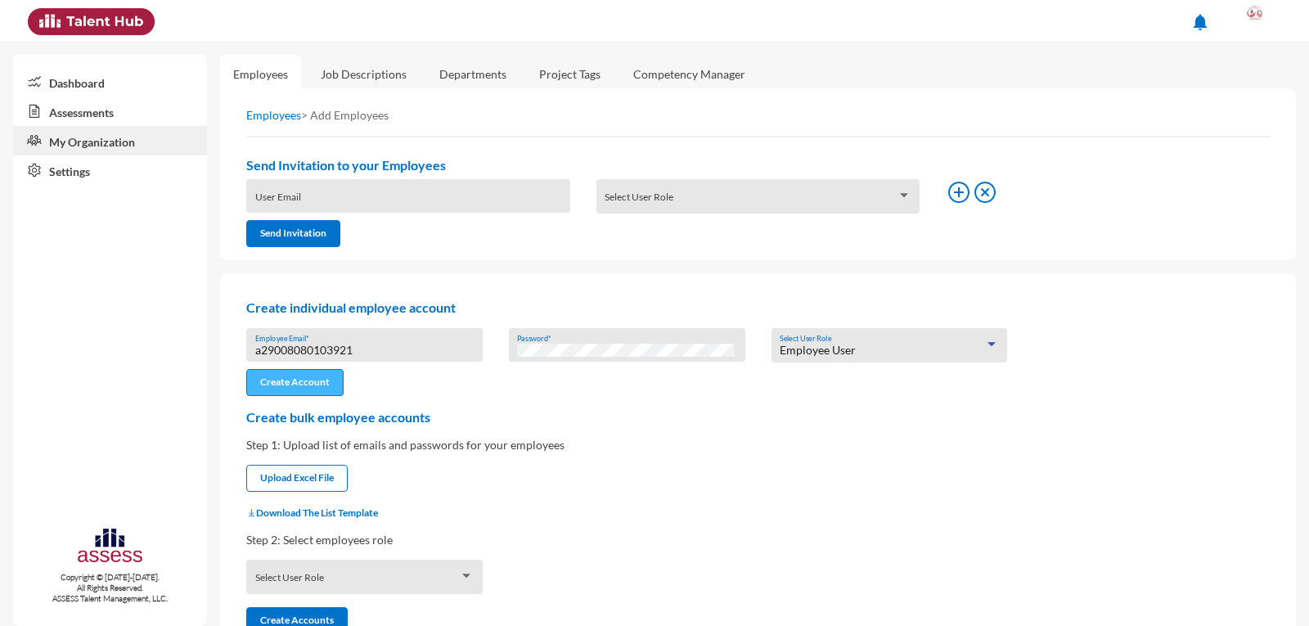
click at [298, 386] on button "Create Account" at bounding box center [294, 382] width 97 height 27
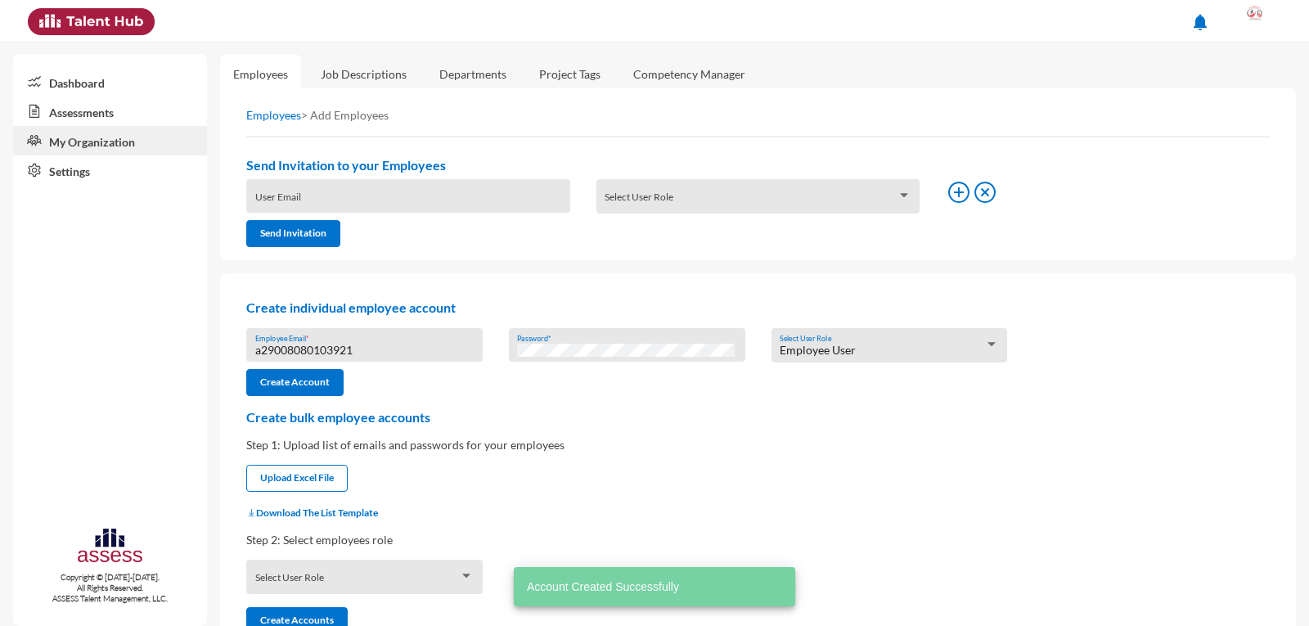
click at [337, 353] on input "a29008080103921" at bounding box center [364, 350] width 219 height 13
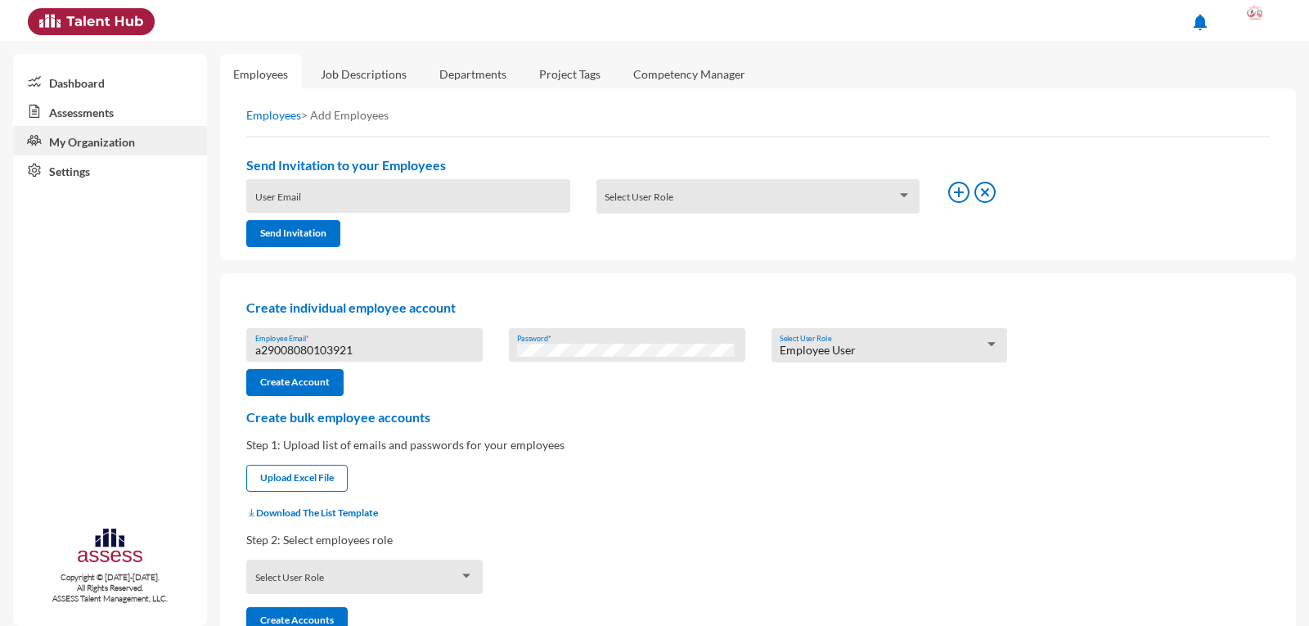
click at [55, 115] on link "Assessments" at bounding box center [110, 111] width 194 height 29
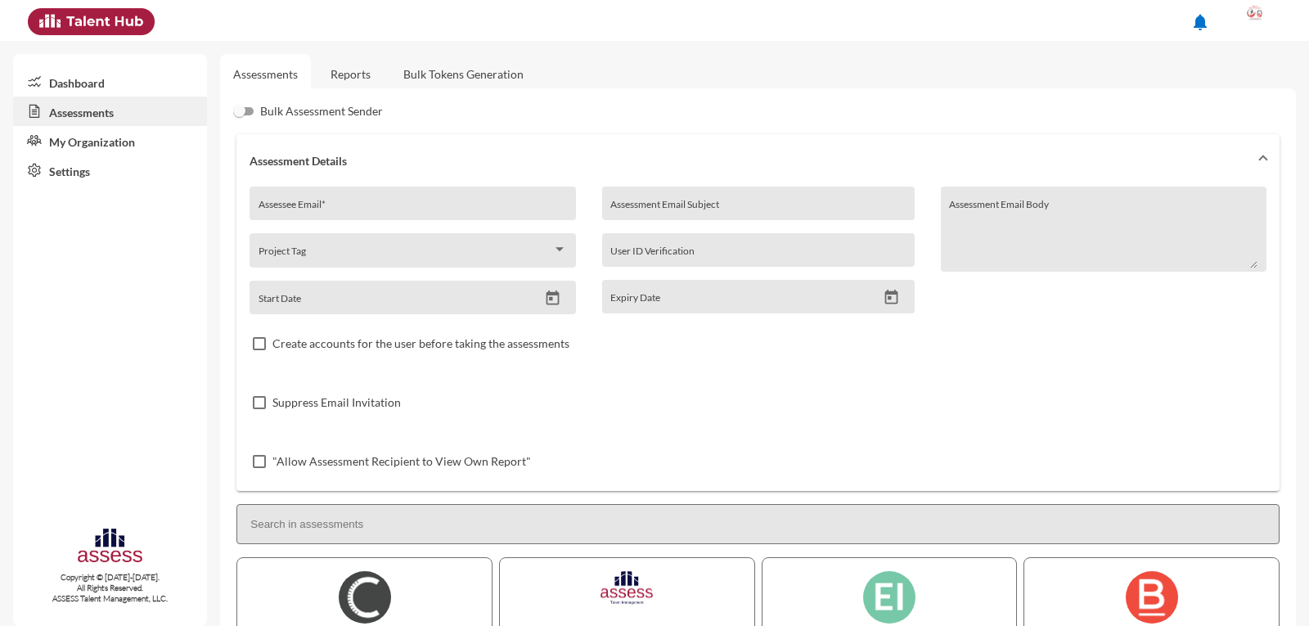
click at [303, 210] on input "Assessee Email *" at bounding box center [412, 209] width 308 height 13
paste input "a29008080103921"
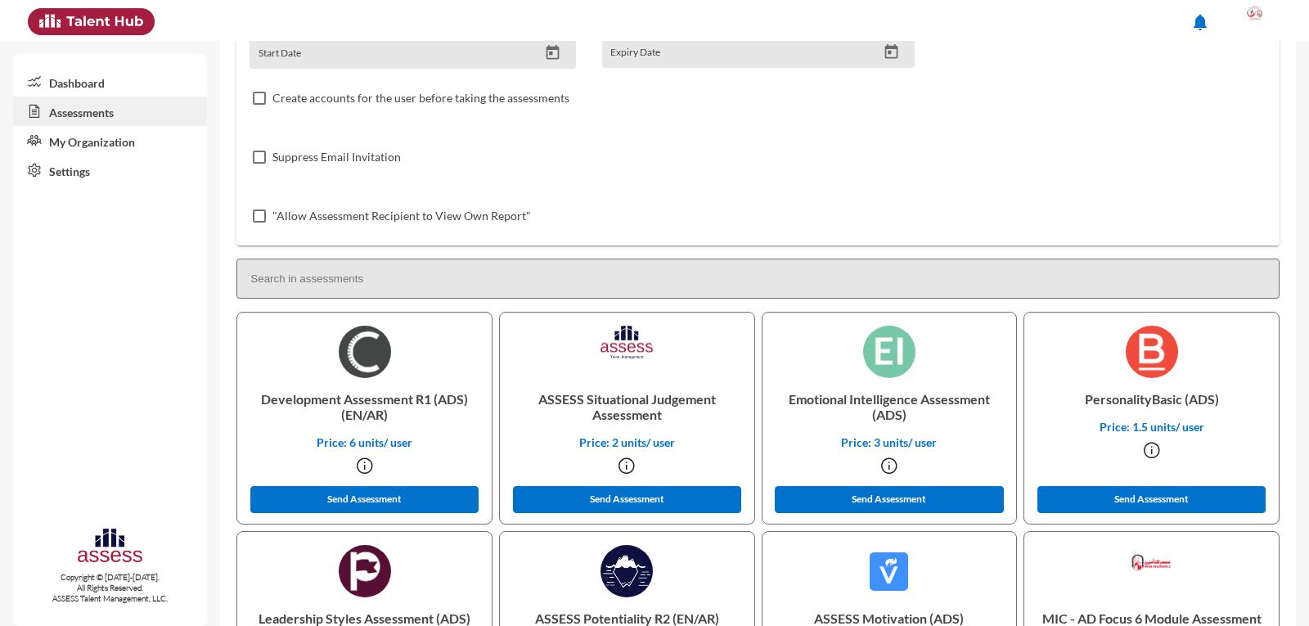
scroll to position [327, 0]
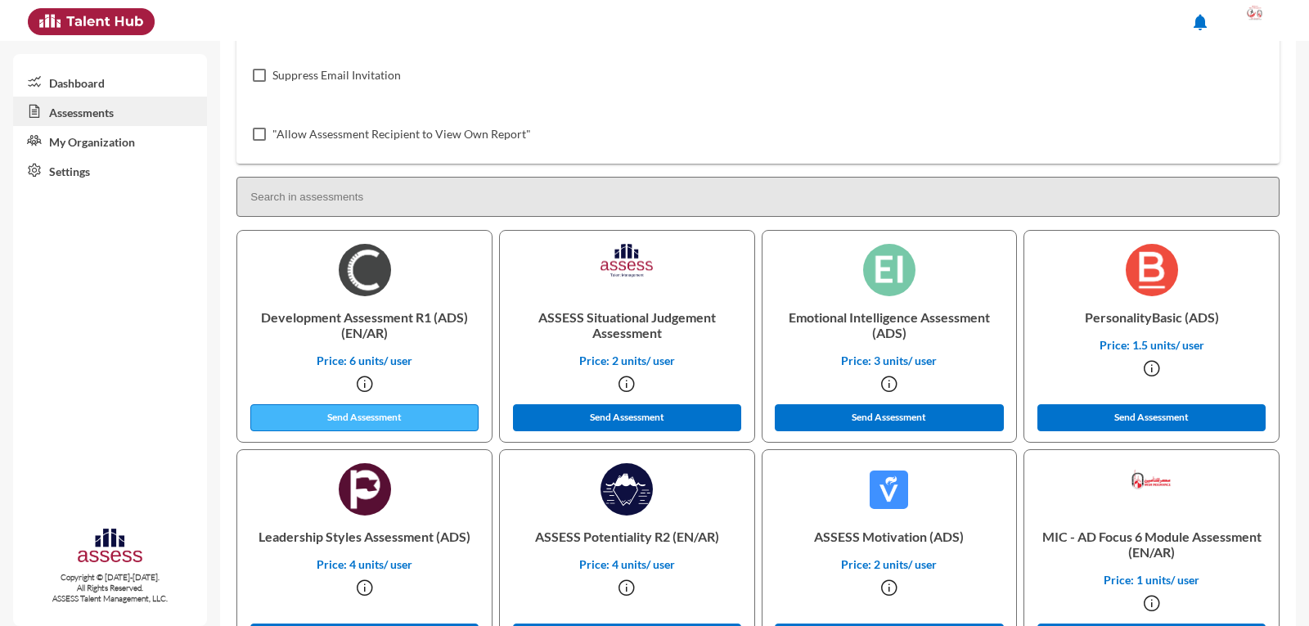
type input "a29008080103921"
click at [381, 424] on button "Send Assessment" at bounding box center [364, 417] width 229 height 27
